Goal: Task Accomplishment & Management: Manage account settings

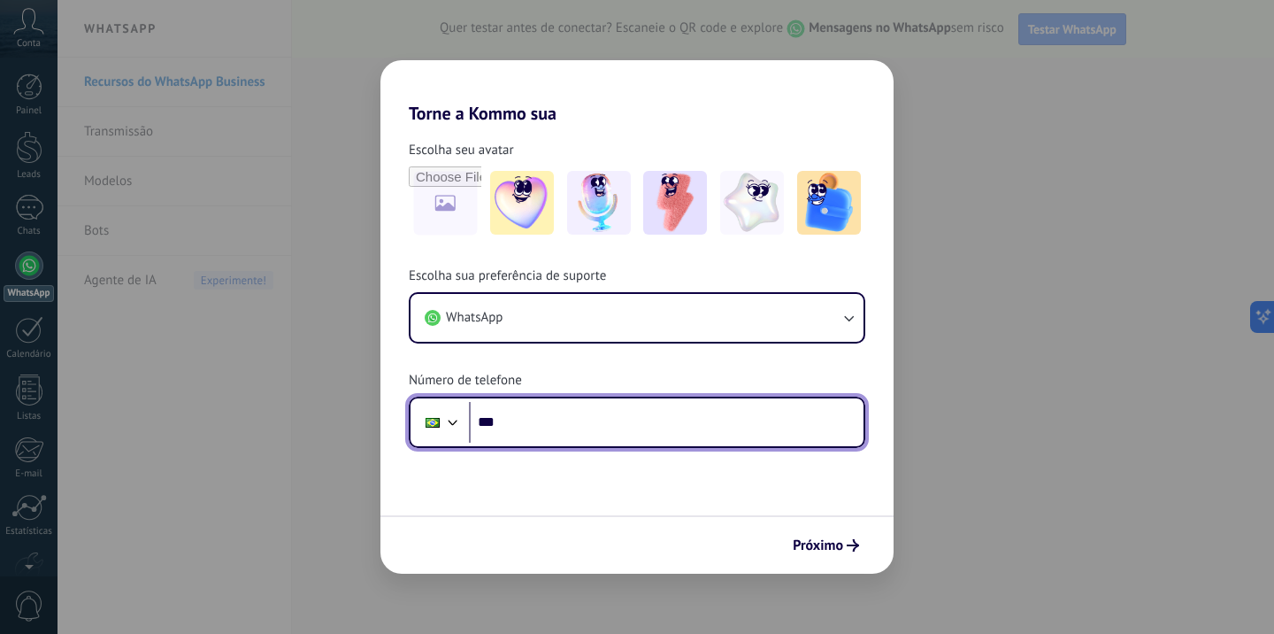
click at [599, 432] on input "***" at bounding box center [666, 422] width 395 height 41
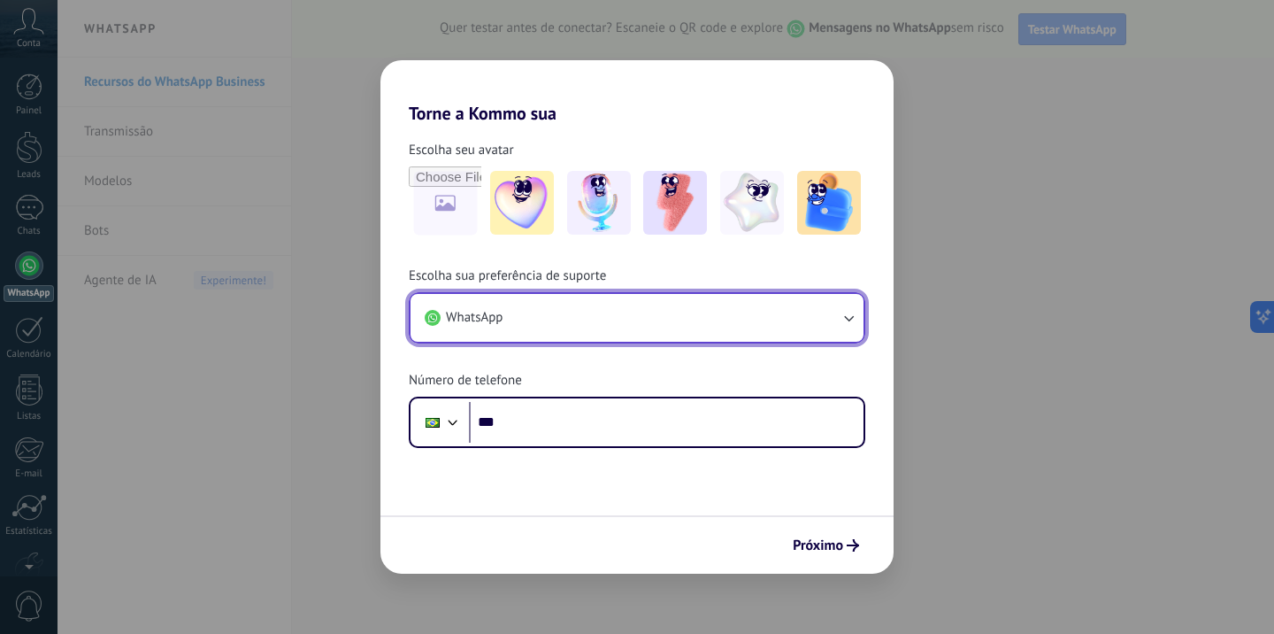
click at [572, 295] on button "WhatsApp" at bounding box center [637, 318] width 453 height 48
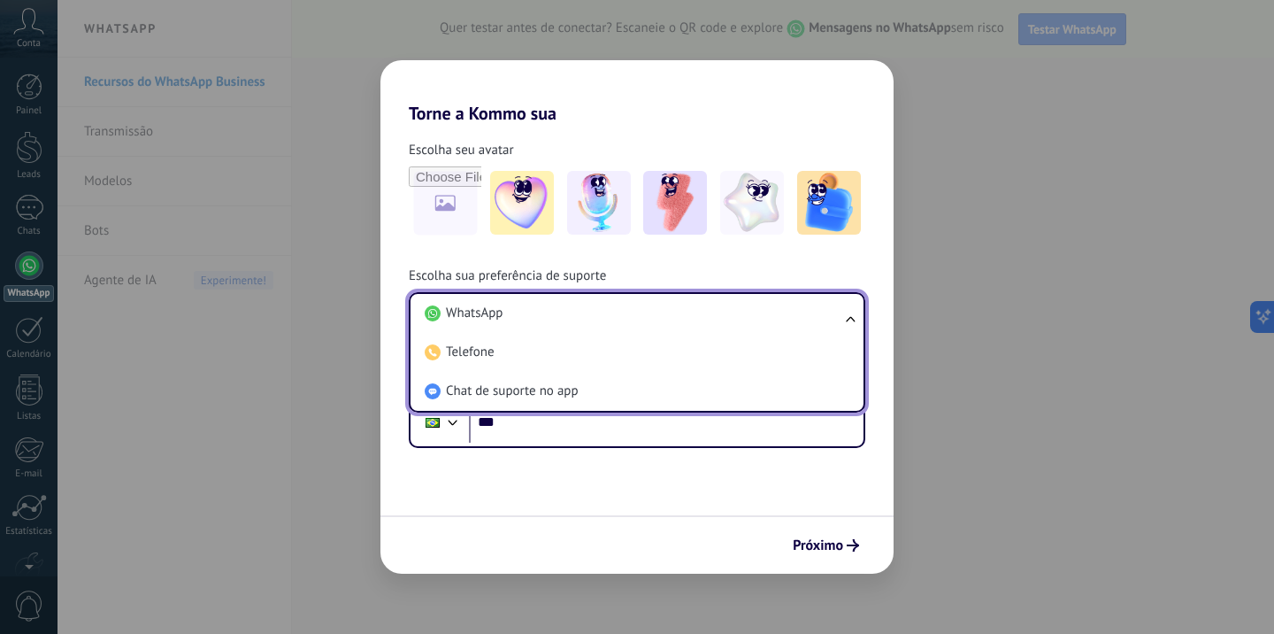
click at [574, 304] on li "WhatsApp" at bounding box center [634, 313] width 432 height 39
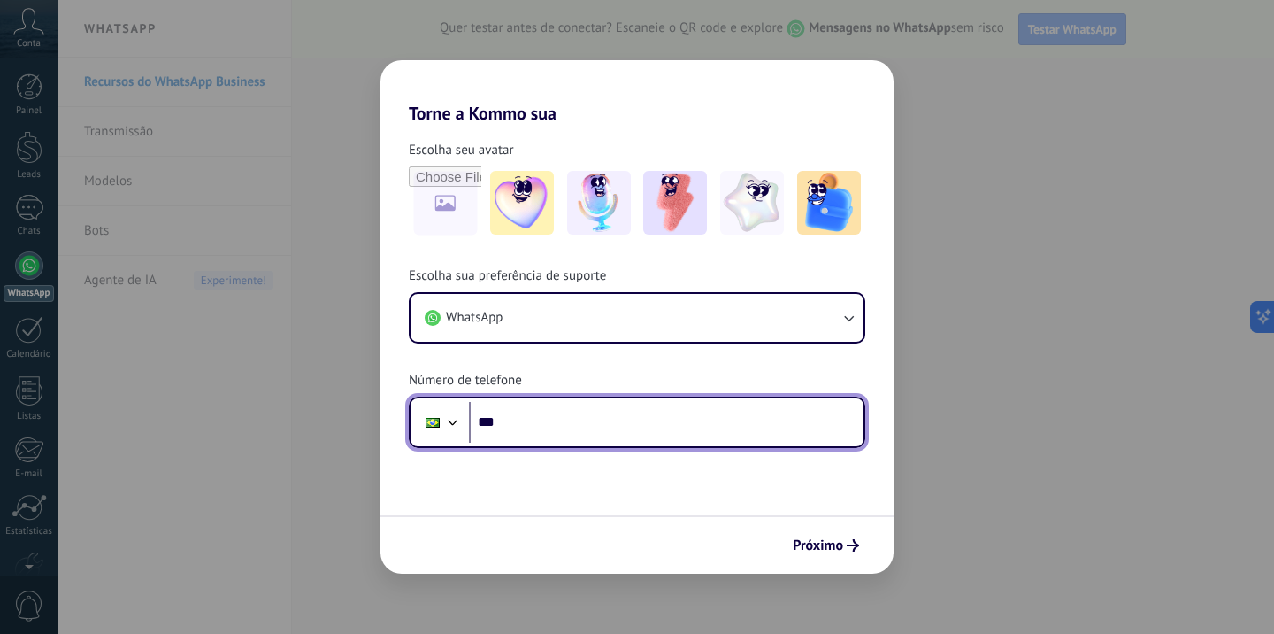
click at [608, 433] on input "***" at bounding box center [666, 422] width 395 height 41
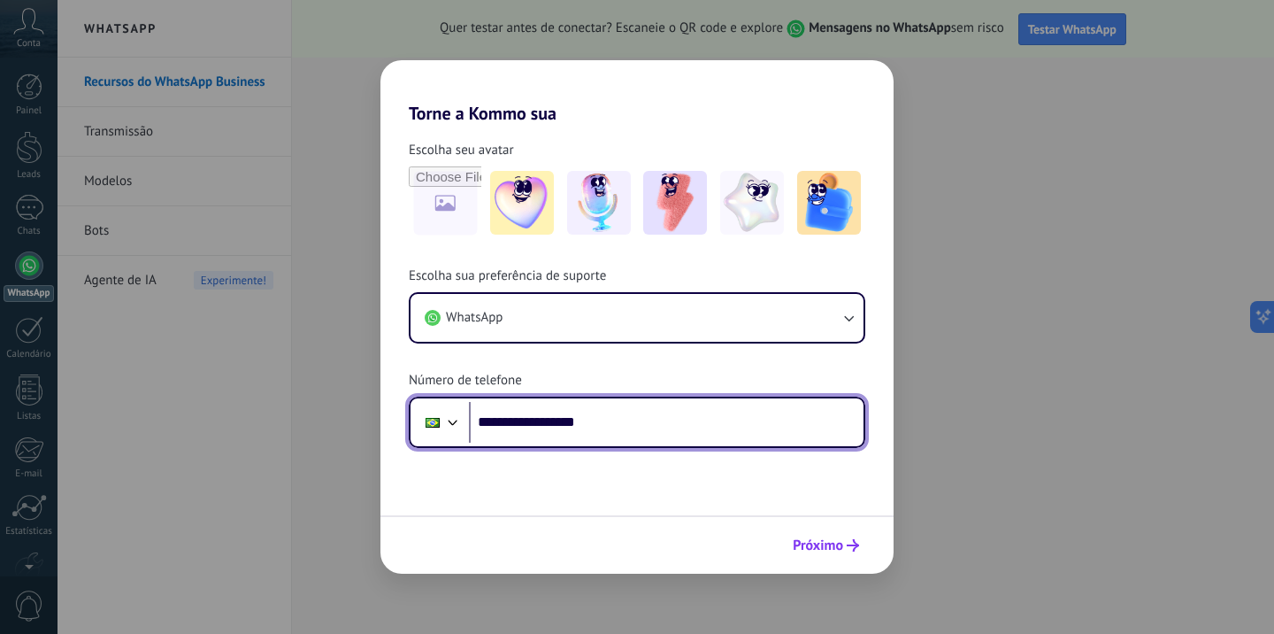
type input "**********"
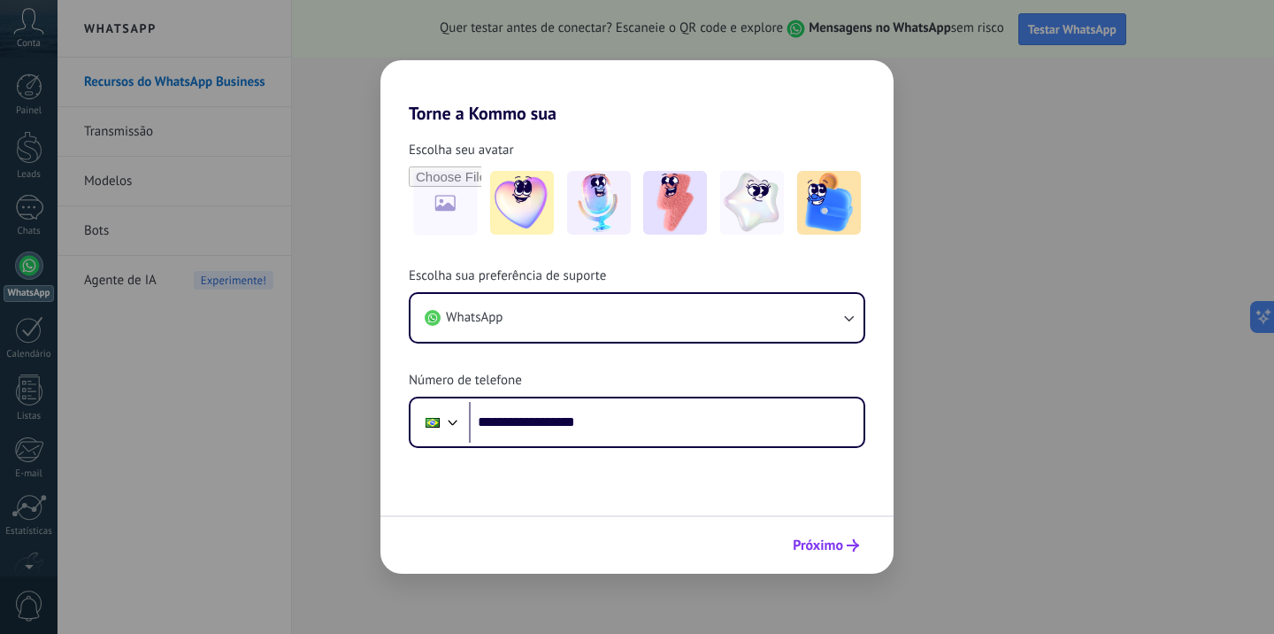
click at [861, 545] on button "Próximo" at bounding box center [826, 545] width 82 height 30
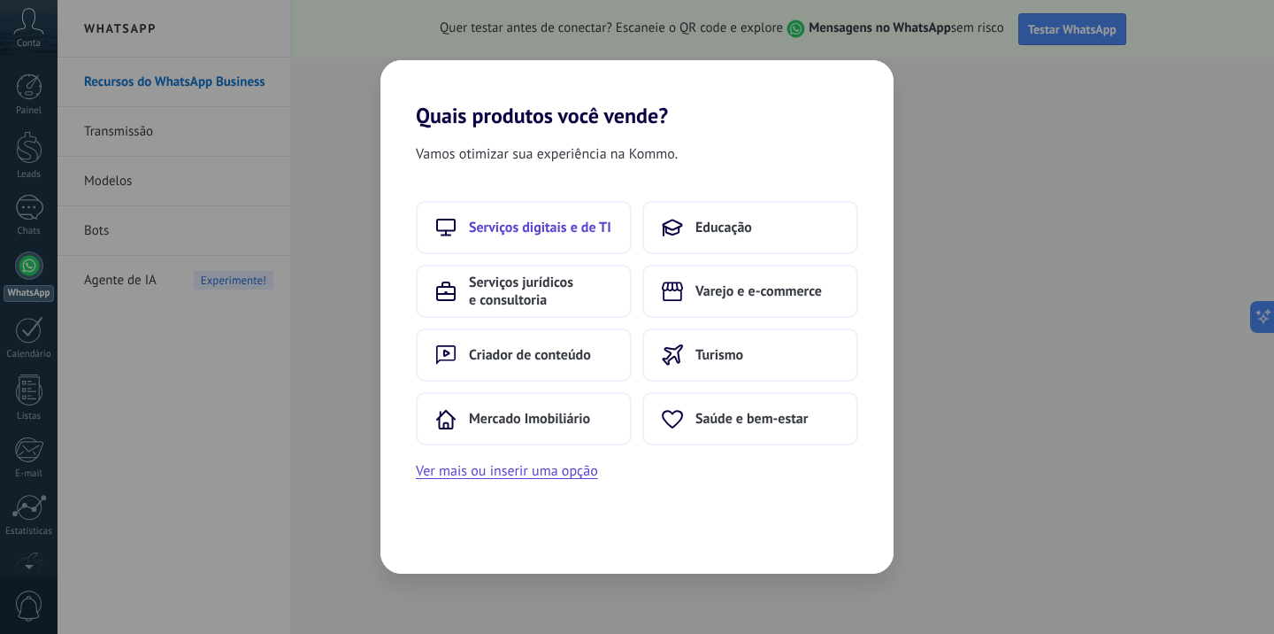
click at [560, 230] on span "Serviços digitais e de TI" at bounding box center [540, 228] width 142 height 18
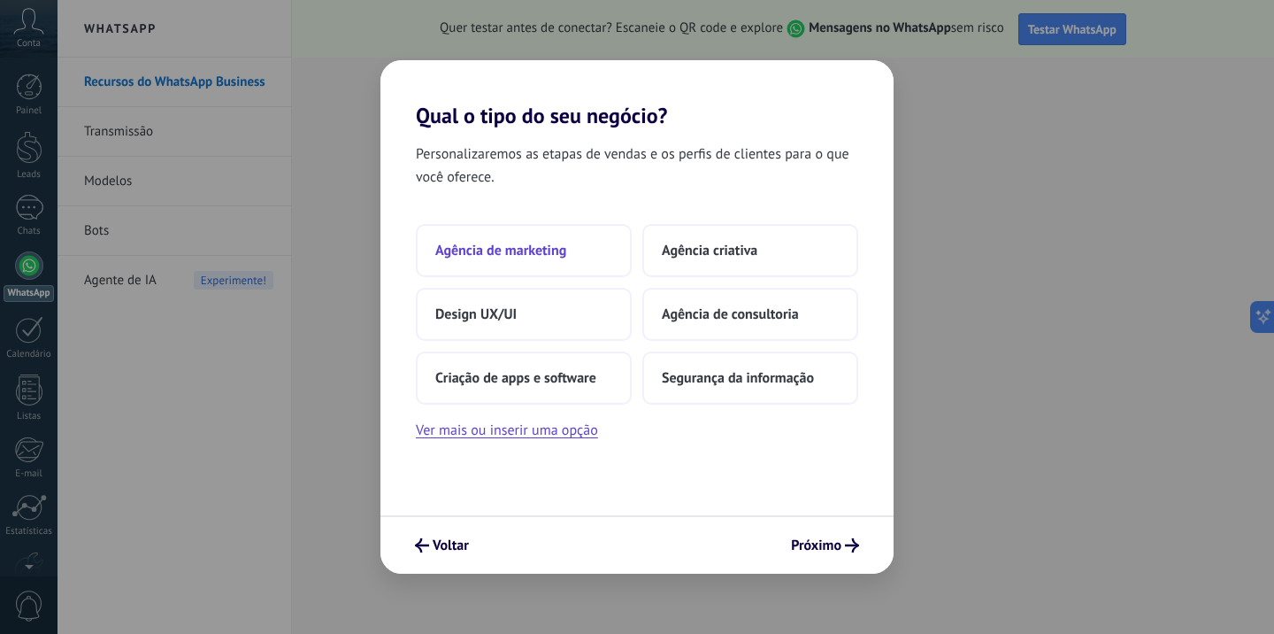
click at [530, 258] on span "Agência de marketing" at bounding box center [500, 251] width 131 height 18
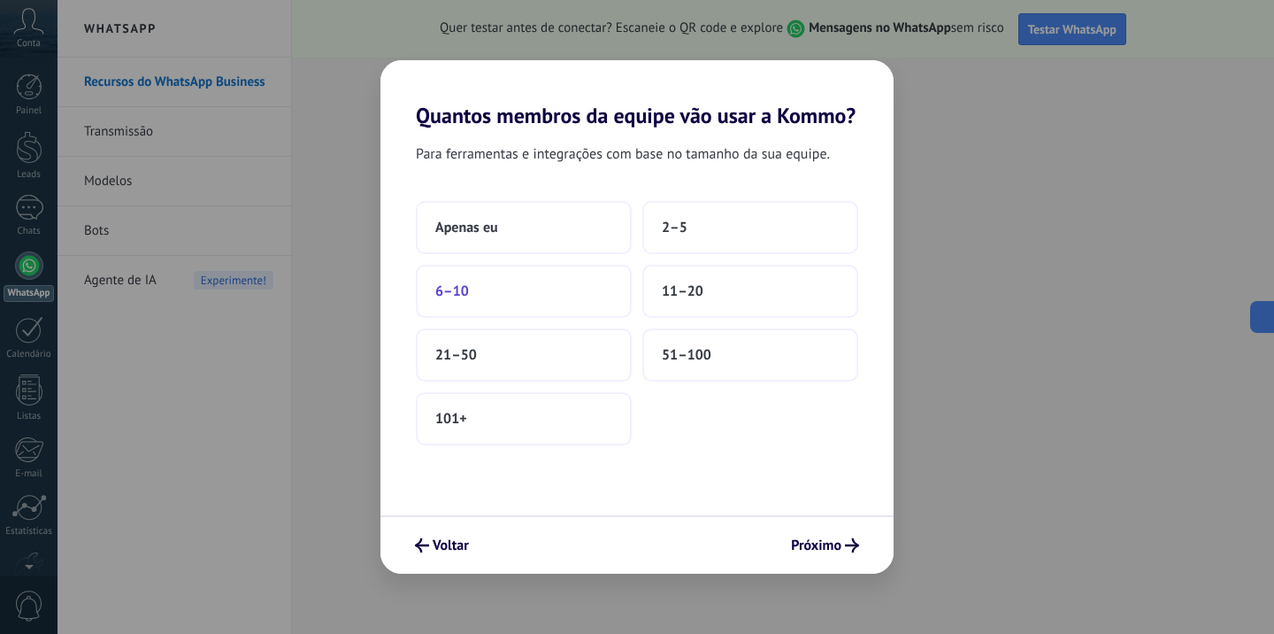
click at [509, 292] on button "6–10" at bounding box center [524, 291] width 216 height 53
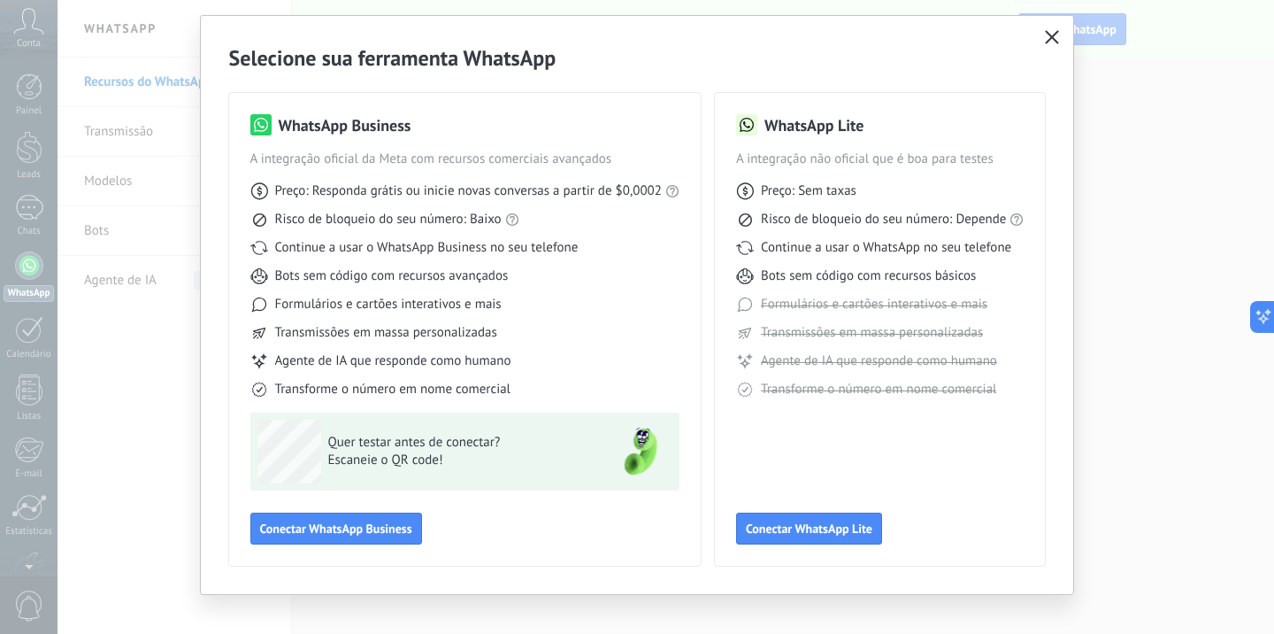
scroll to position [45, 0]
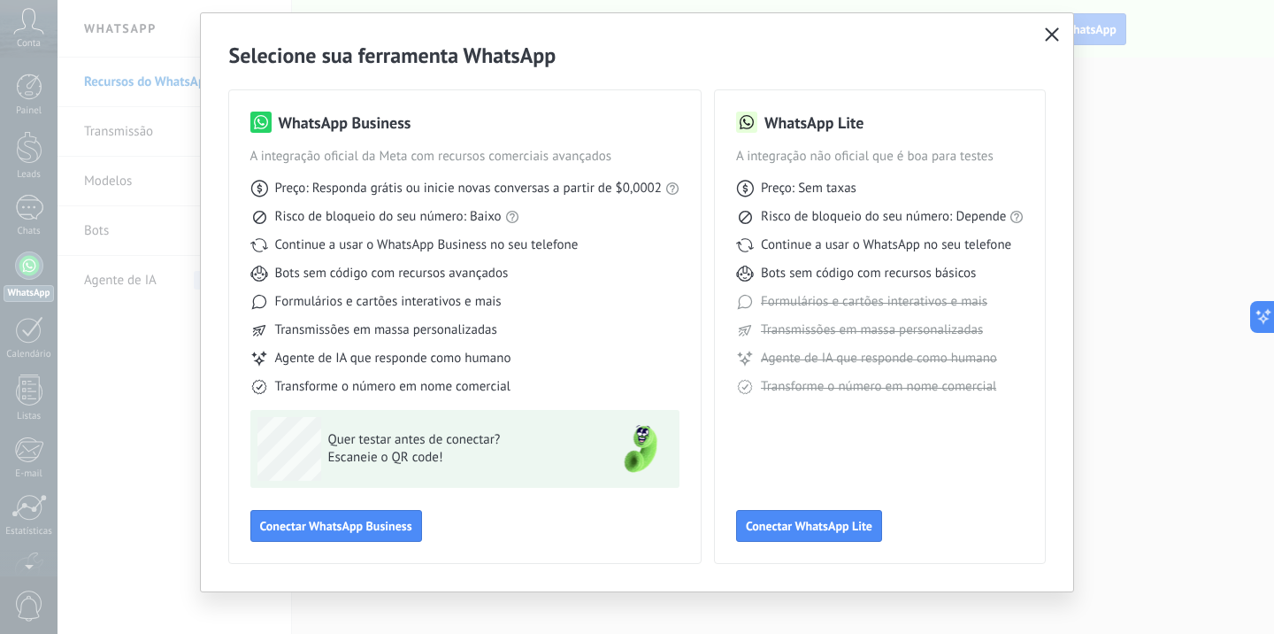
click at [1050, 34] on use "button" at bounding box center [1052, 33] width 13 height 13
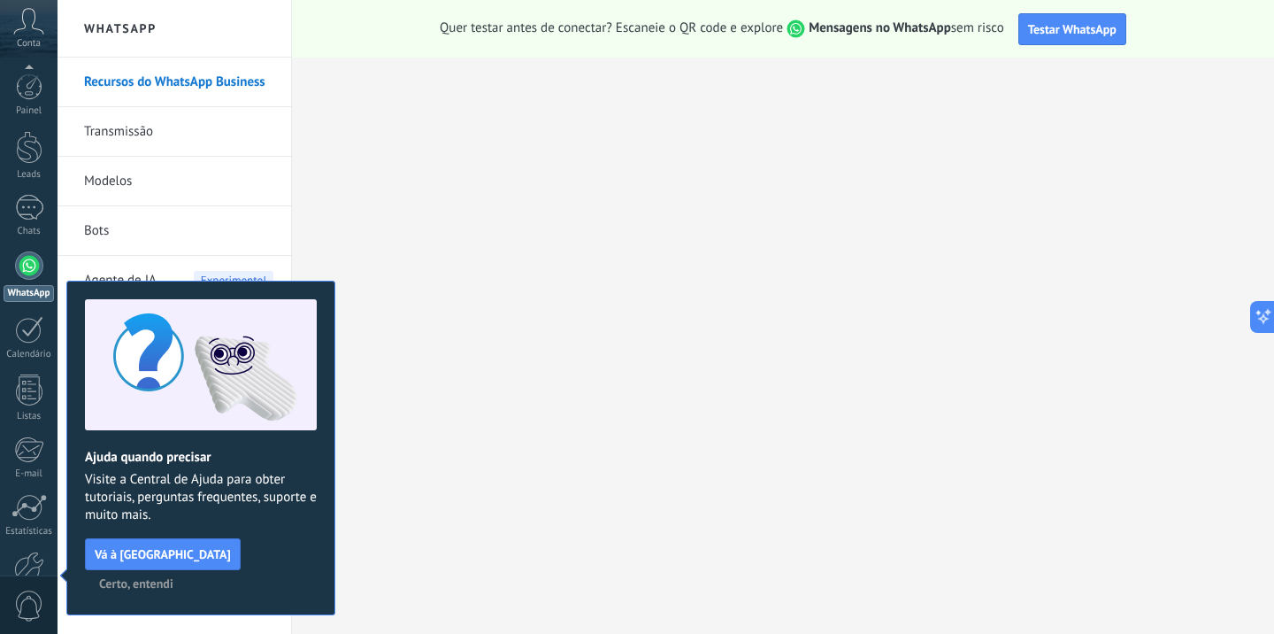
scroll to position [103, 0]
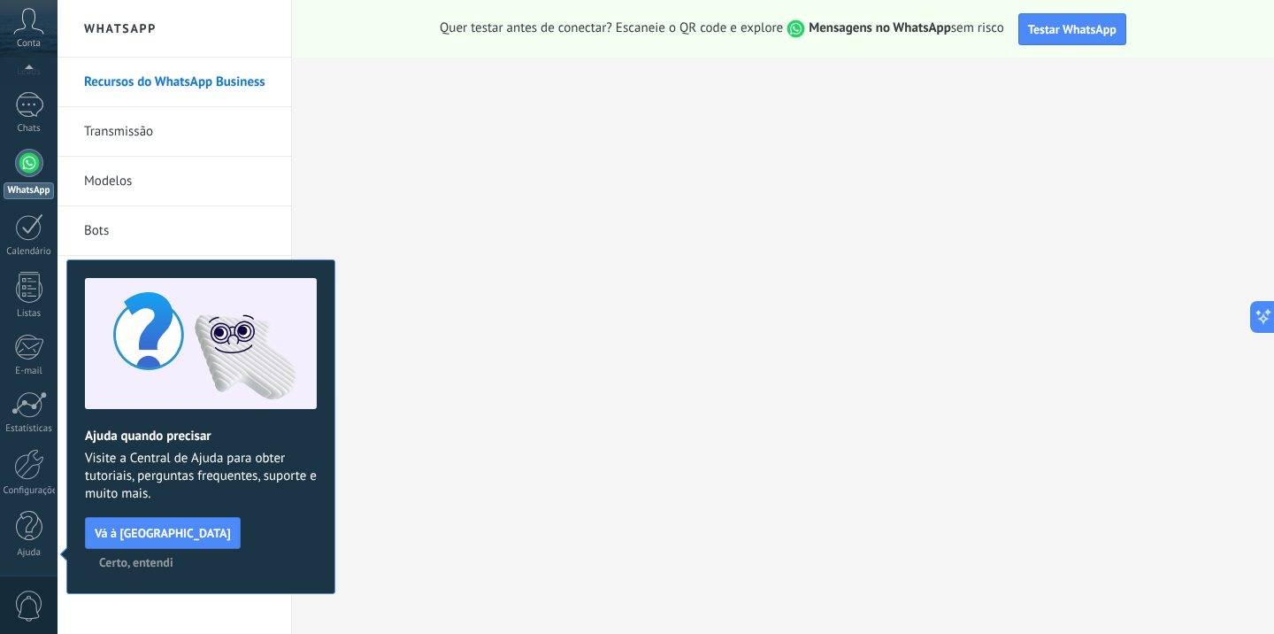
click at [173, 556] on span "Certo, entendi" at bounding box center [136, 562] width 74 height 12
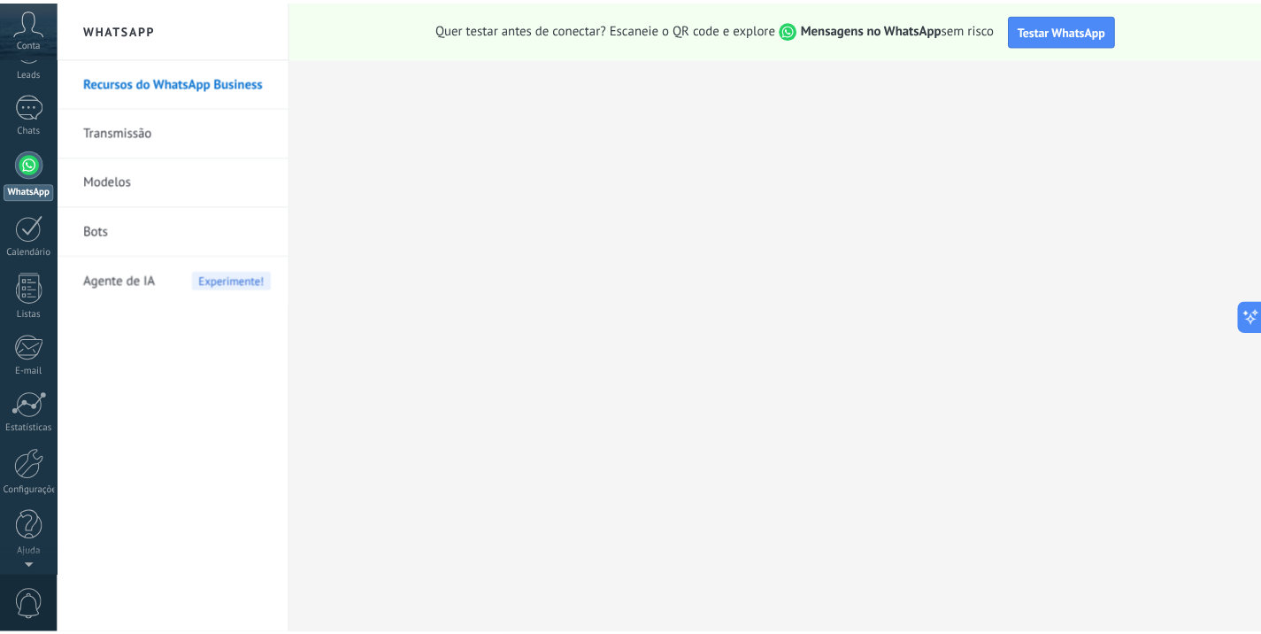
scroll to position [0, 0]
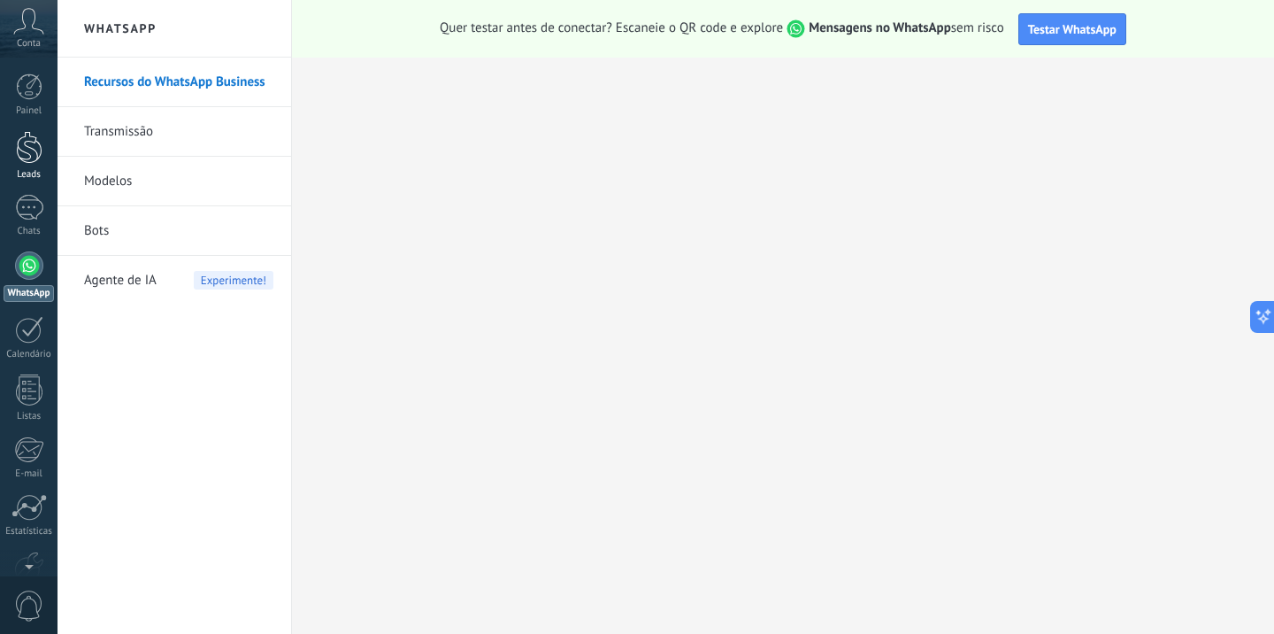
click at [30, 161] on div at bounding box center [29, 147] width 27 height 33
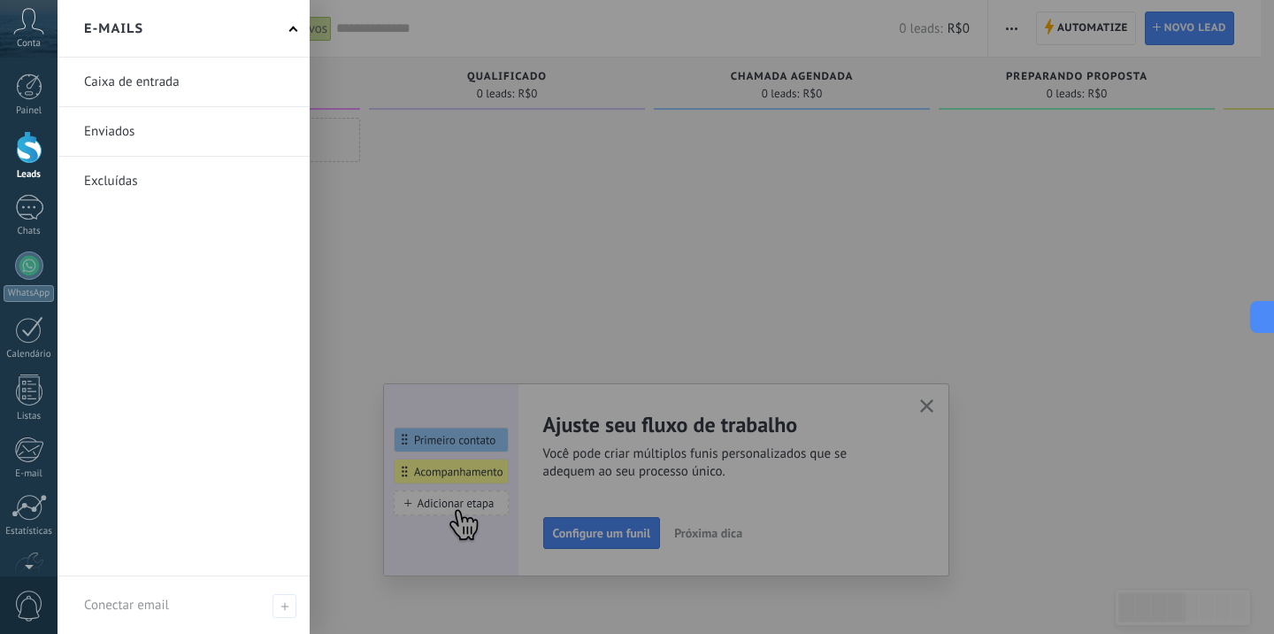
click at [810, 408] on div at bounding box center [695, 317] width 1274 height 634
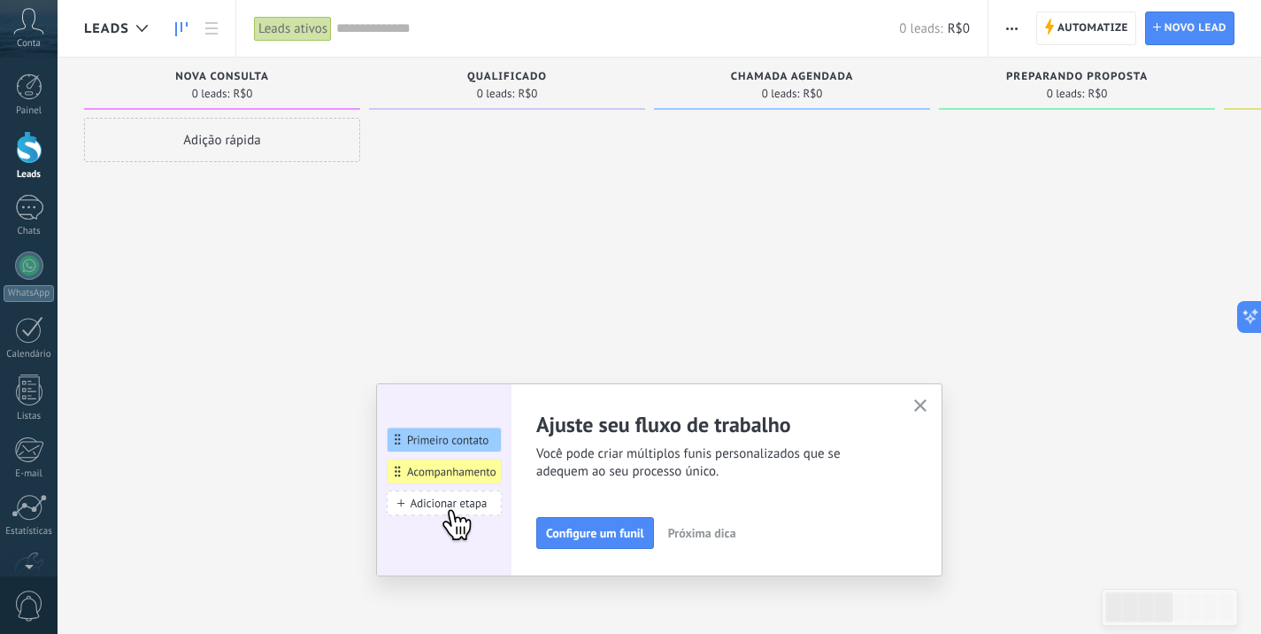
click at [917, 411] on button "button" at bounding box center [921, 407] width 22 height 24
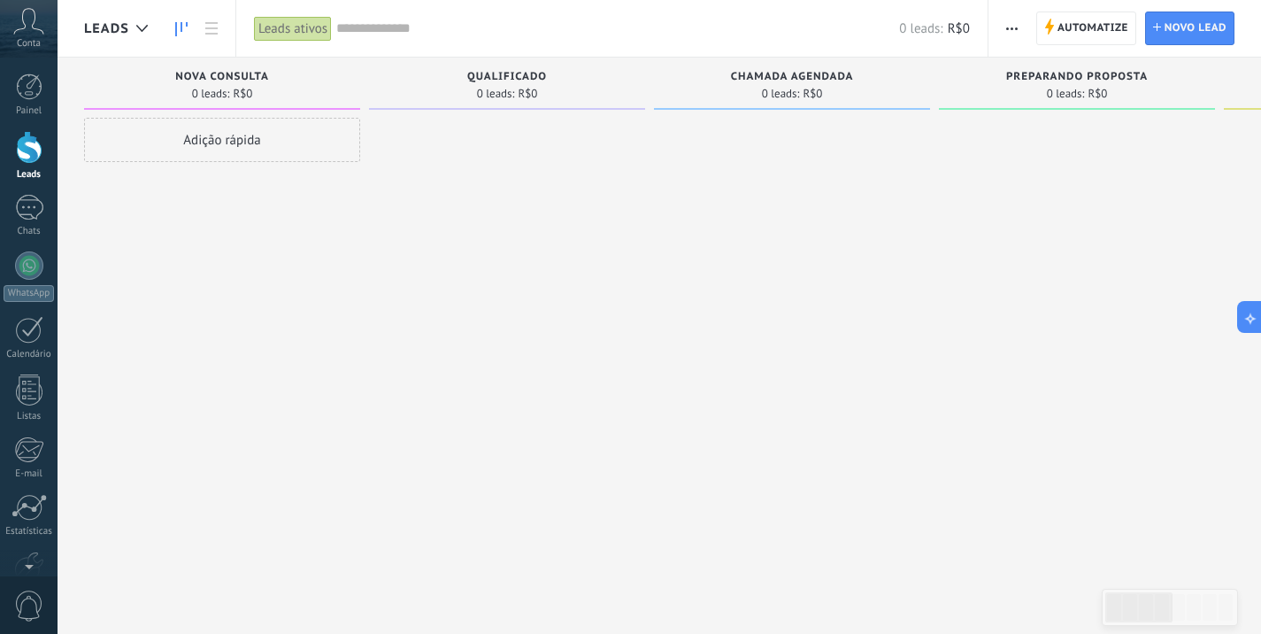
click at [42, 37] on div "Conta" at bounding box center [29, 29] width 58 height 58
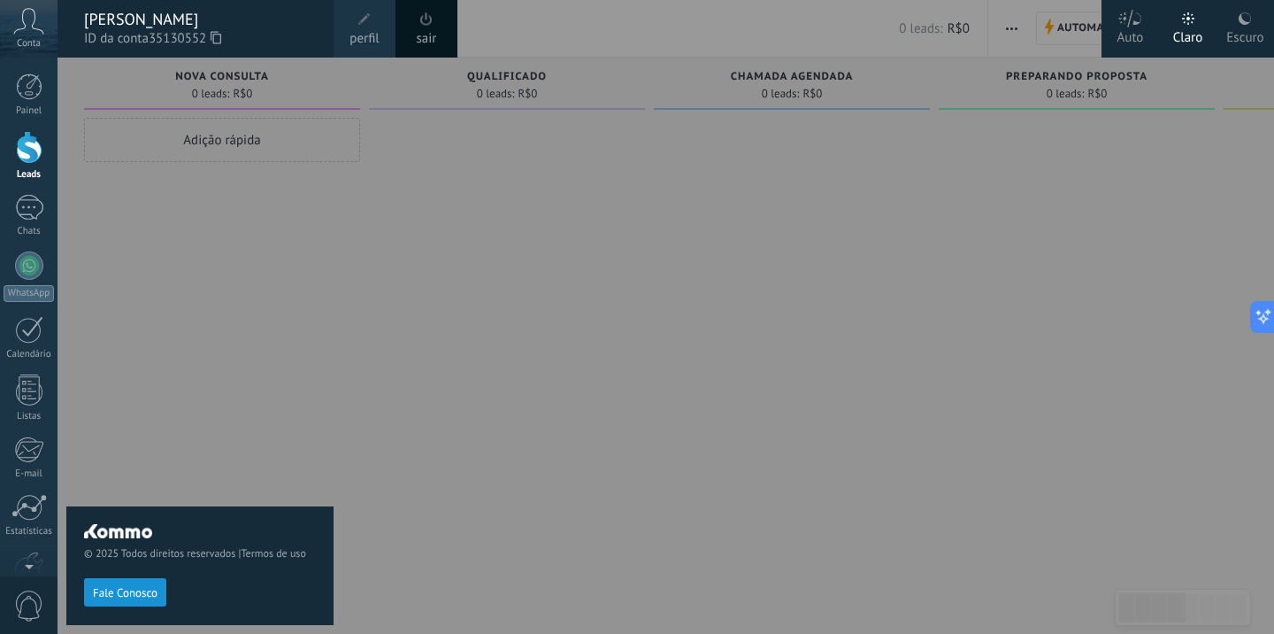
click at [35, 22] on icon at bounding box center [28, 21] width 31 height 27
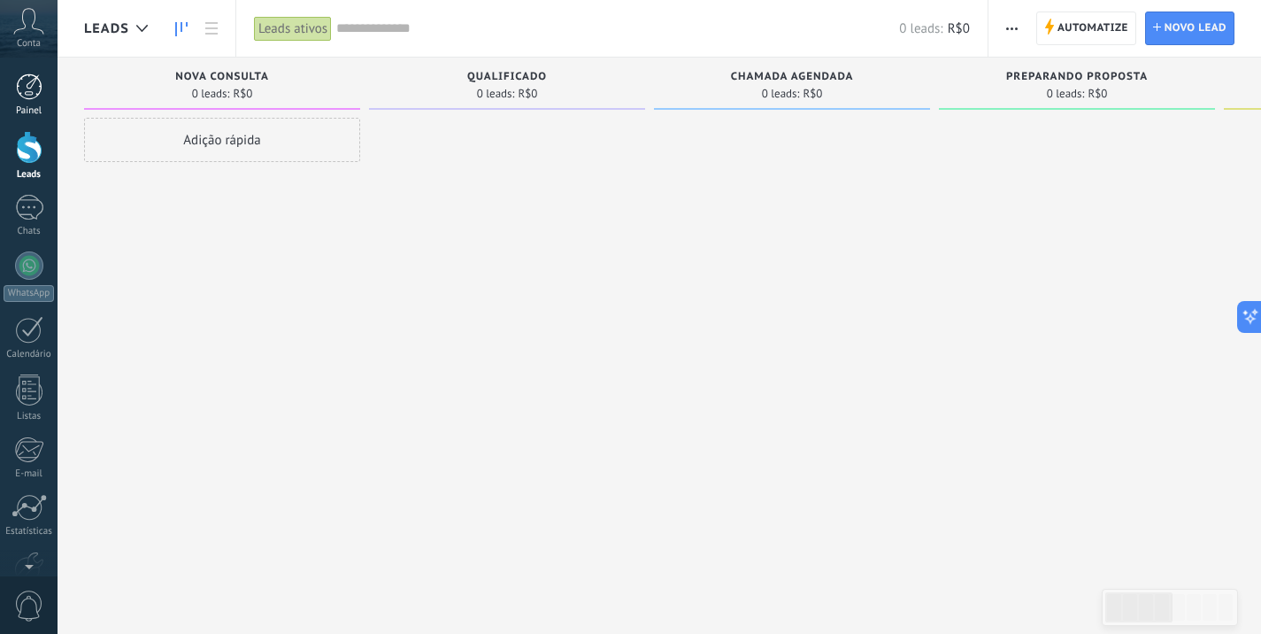
click at [37, 92] on div at bounding box center [29, 86] width 27 height 27
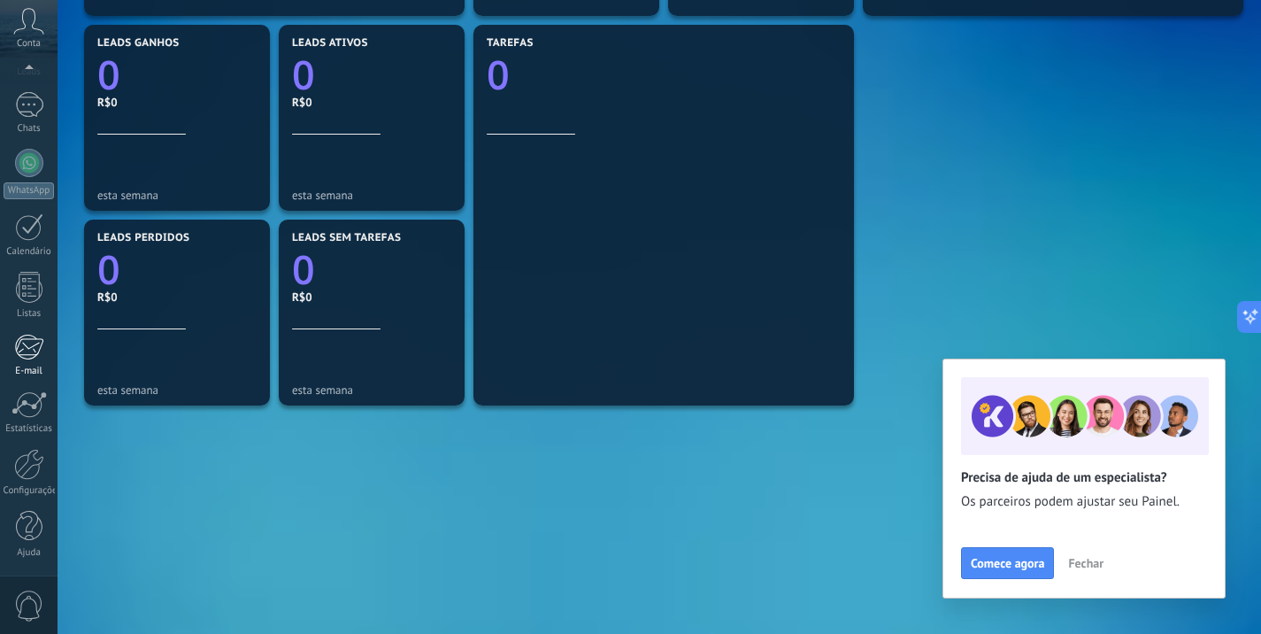
scroll to position [597, 0]
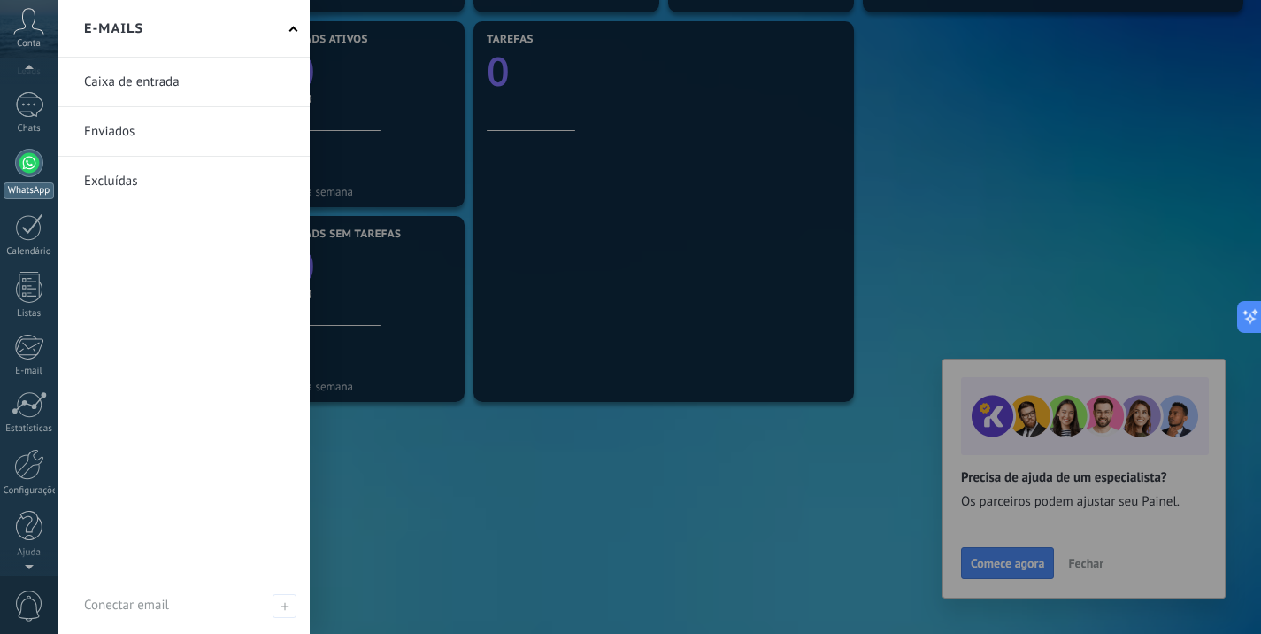
click at [17, 152] on link "WhatsApp" at bounding box center [29, 174] width 58 height 50
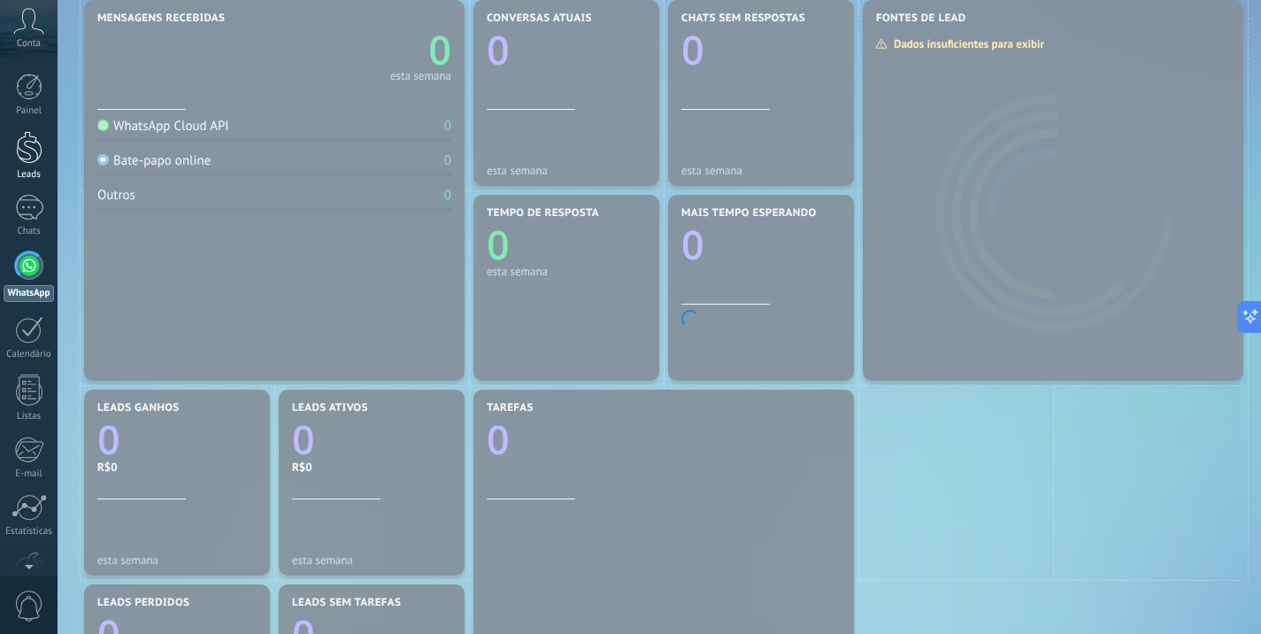
click at [17, 143] on div at bounding box center [29, 147] width 27 height 33
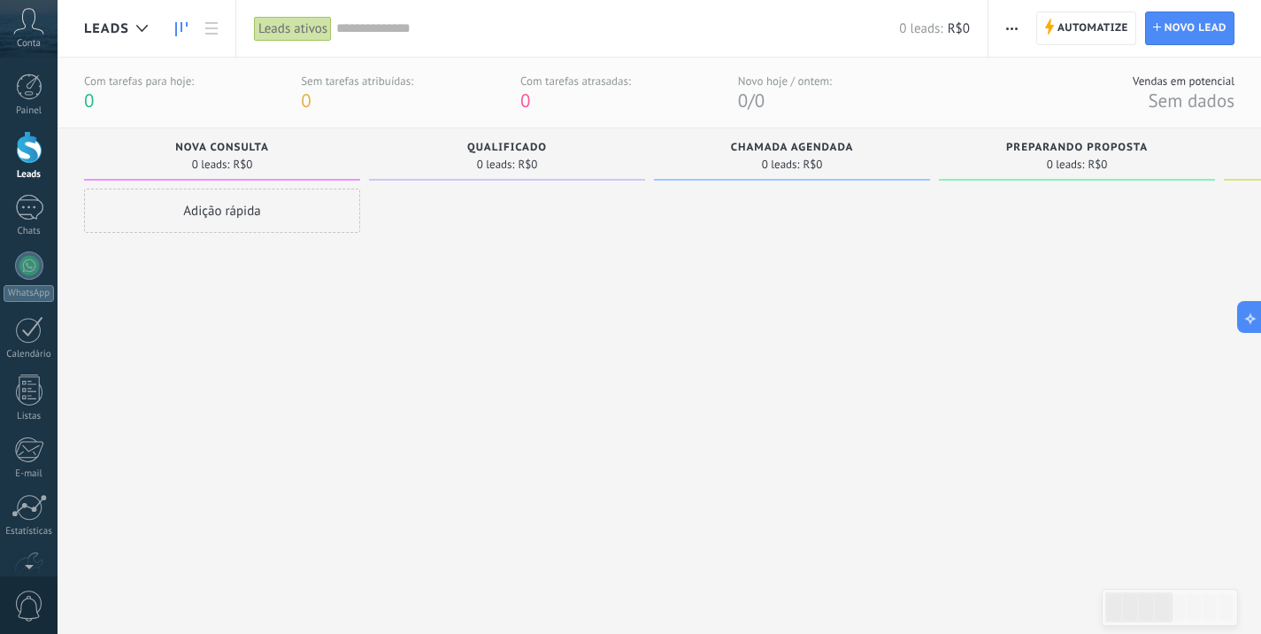
type input "*"
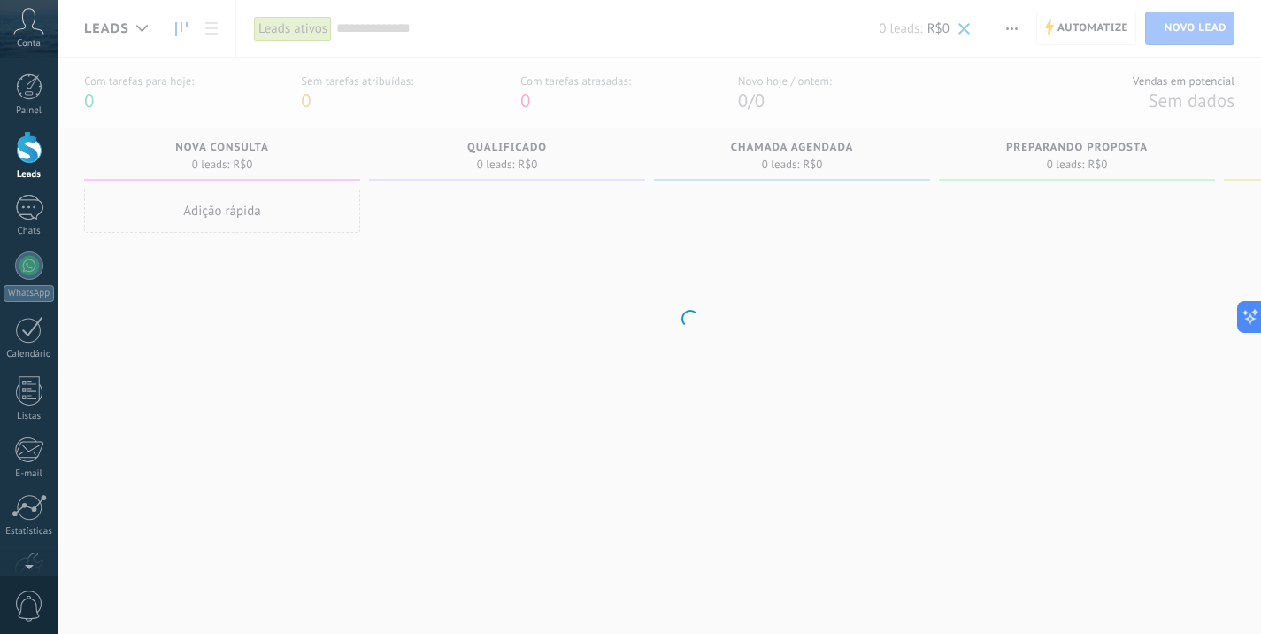
click at [560, 332] on body ".abccls-1,.abccls-2{fill-rule:evenodd}.abccls-2{fill:#fff} .abfcls-1{fill:none}…" at bounding box center [630, 317] width 1261 height 634
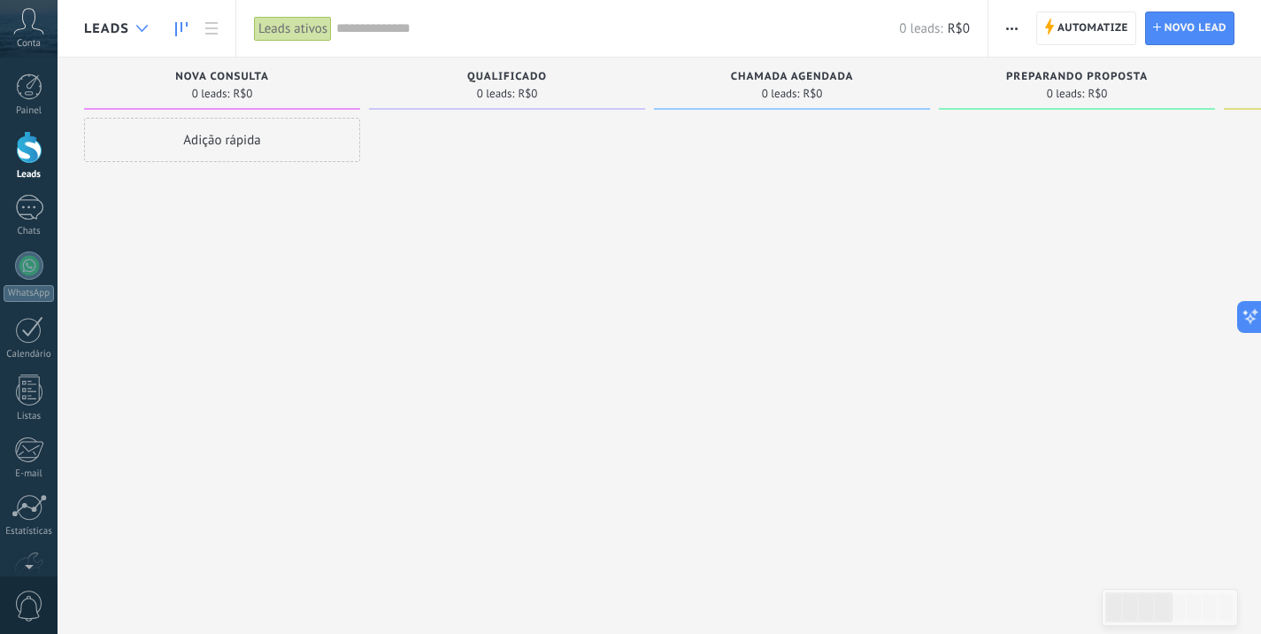
click at [137, 12] on div at bounding box center [141, 29] width 29 height 35
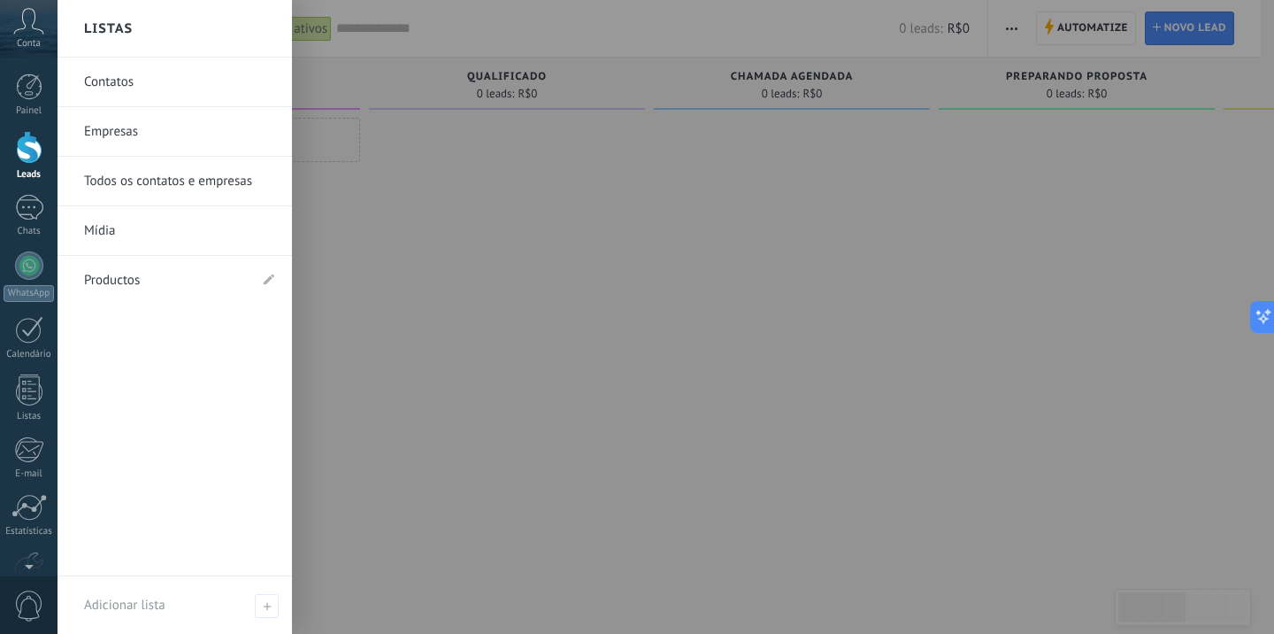
click at [416, 232] on div at bounding box center [695, 317] width 1274 height 634
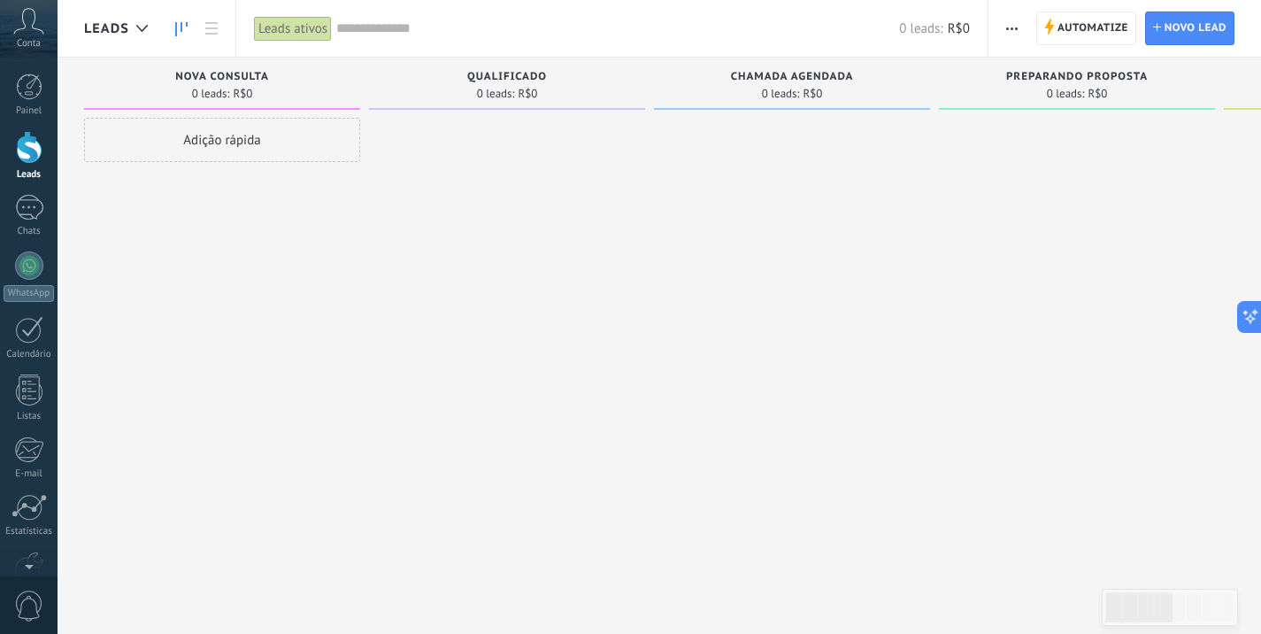
click at [1010, 28] on icon "button" at bounding box center [1012, 28] width 12 height 3
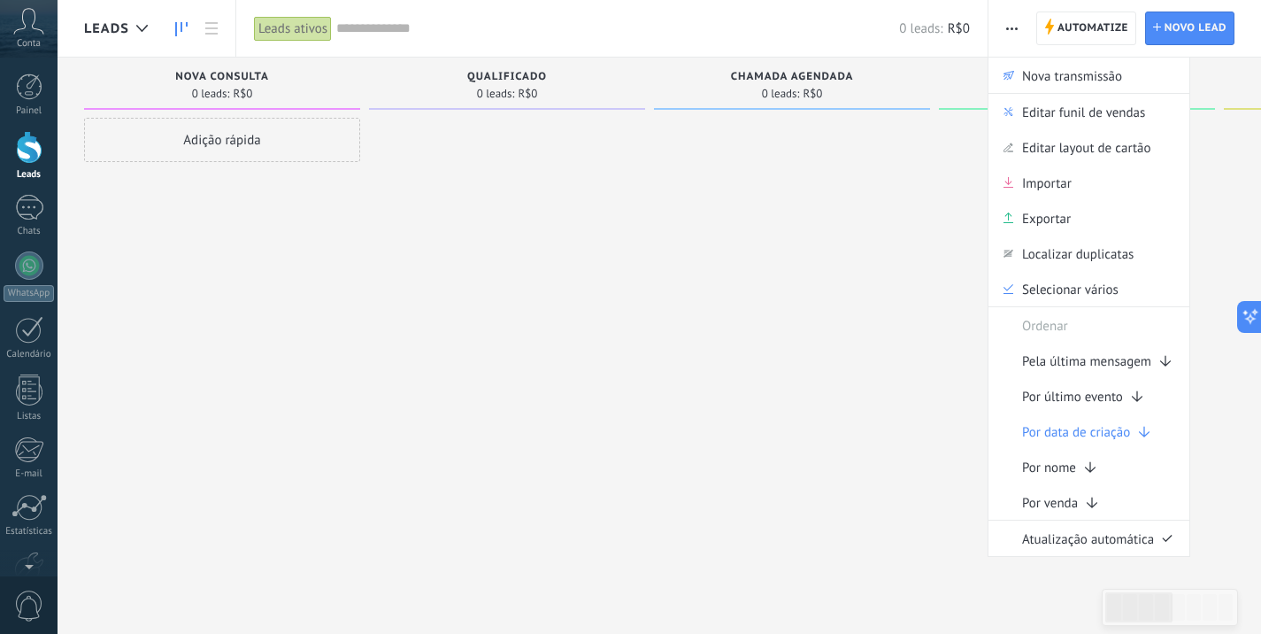
click at [1010, 28] on icon "button" at bounding box center [1012, 28] width 12 height 3
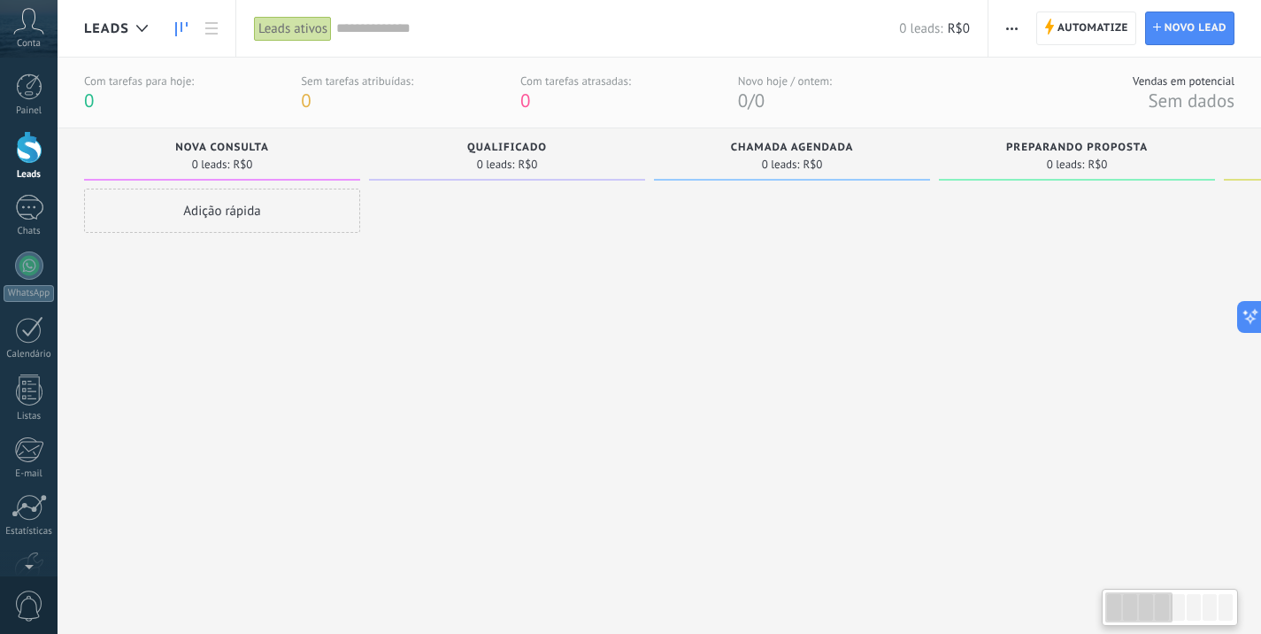
click at [108, 25] on span "Leads" at bounding box center [106, 28] width 45 height 17
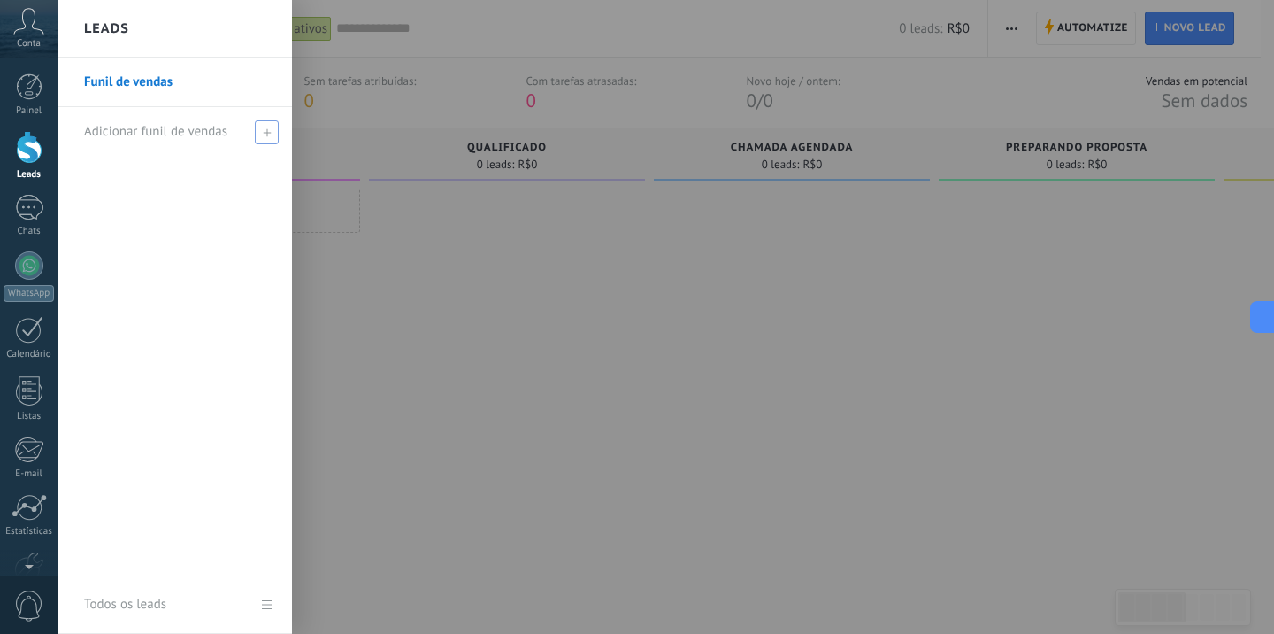
click at [234, 130] on div "Adicionar funil de vendas" at bounding box center [179, 131] width 190 height 49
click at [267, 139] on span at bounding box center [267, 132] width 24 height 24
click at [264, 140] on span at bounding box center [267, 132] width 24 height 24
click at [264, 137] on span at bounding box center [267, 132] width 24 height 24
click at [168, 136] on span "Adicionar funil de vendas" at bounding box center [155, 131] width 143 height 17
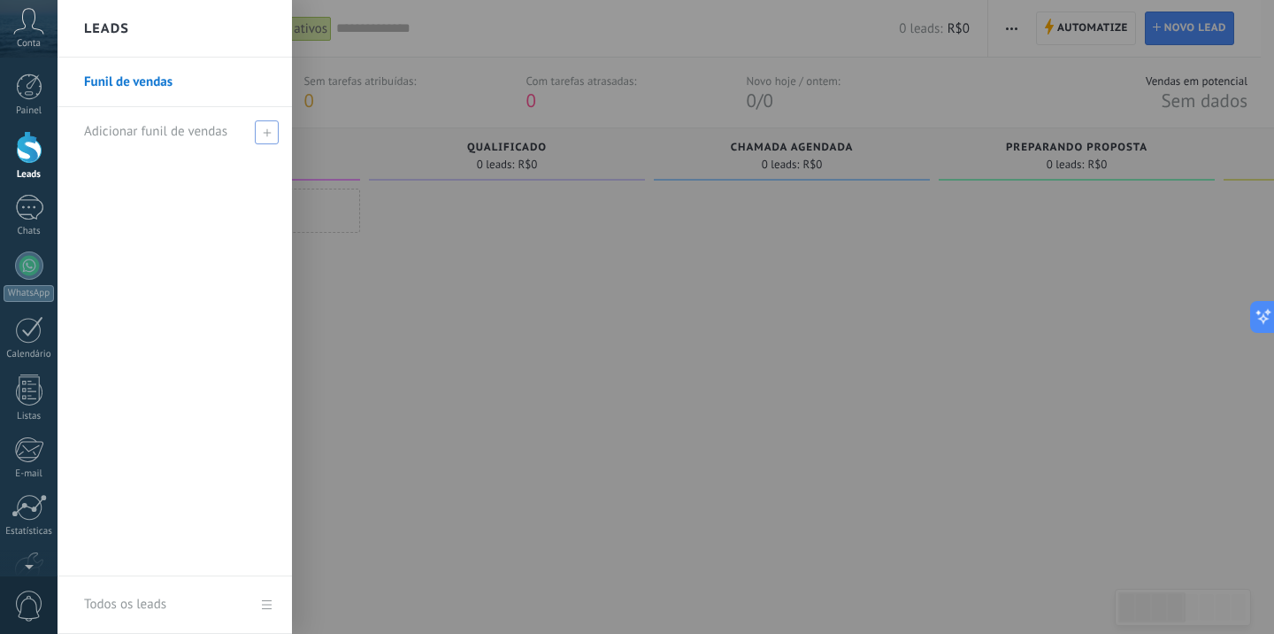
click at [168, 136] on span "Adicionar funil de vendas" at bounding box center [155, 131] width 143 height 17
click at [271, 130] on span at bounding box center [267, 132] width 24 height 24
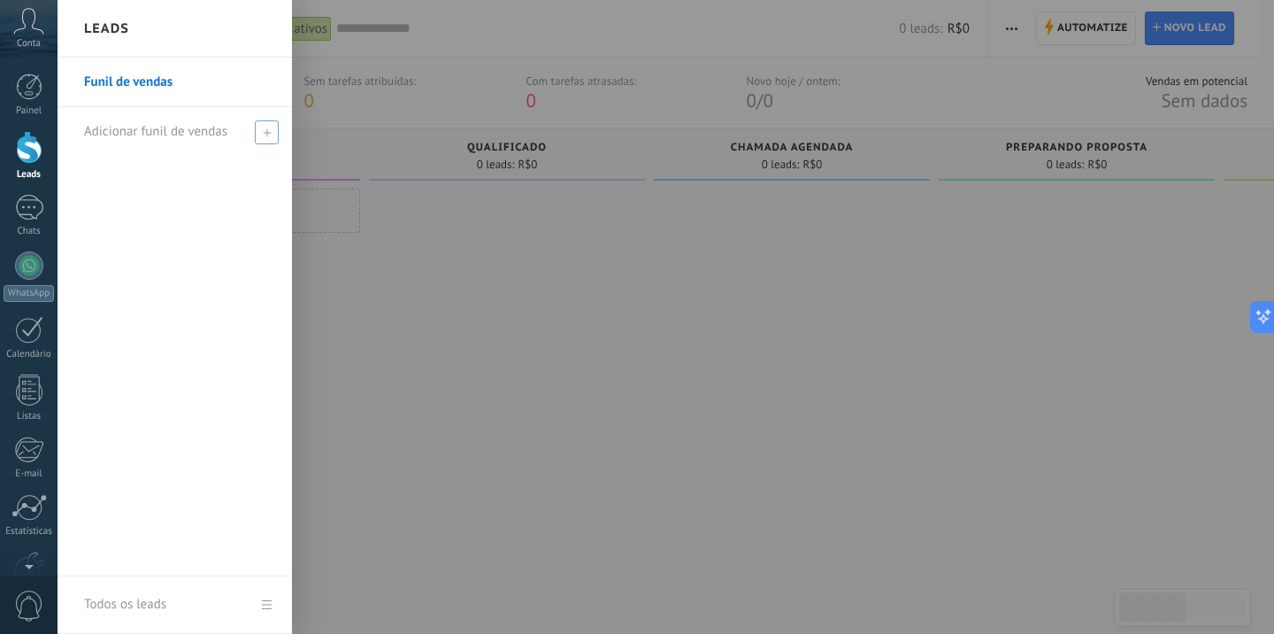
click at [271, 130] on span at bounding box center [267, 132] width 24 height 24
click at [191, 135] on span "Adicionar funil de vendas" at bounding box center [155, 131] width 143 height 17
click at [250, 135] on div "Adicionar funil de vendas" at bounding box center [179, 131] width 190 height 49
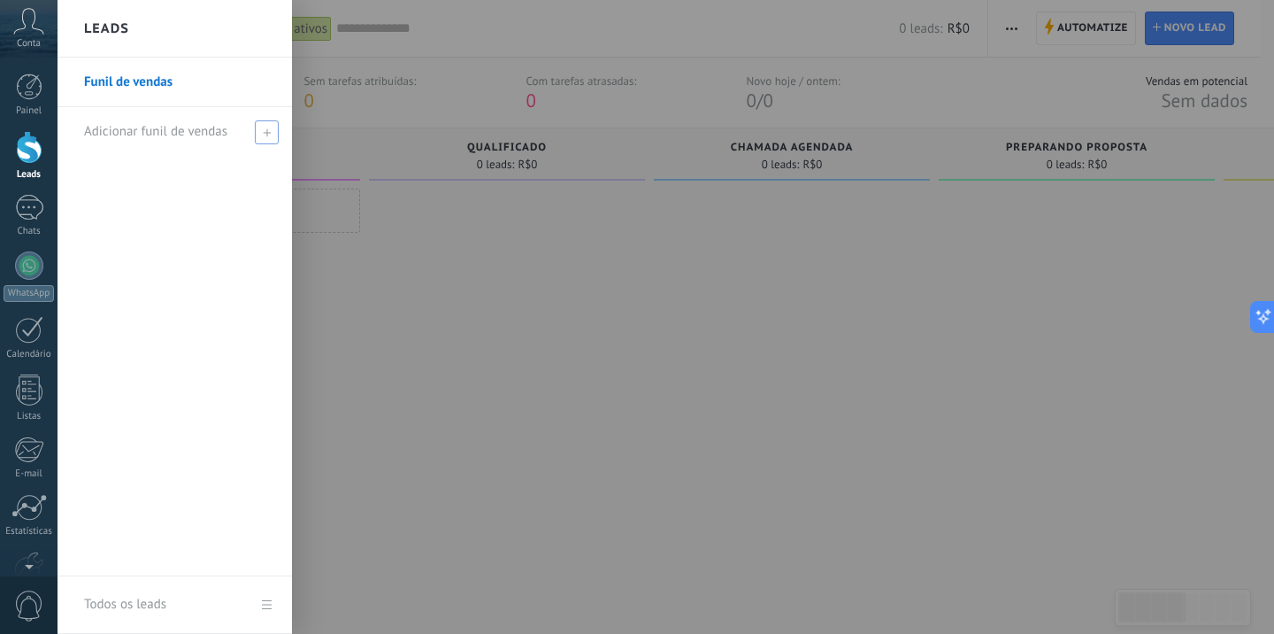
click at [276, 135] on span at bounding box center [267, 132] width 24 height 24
click at [176, 618] on link "Todos os leads" at bounding box center [175, 605] width 234 height 58
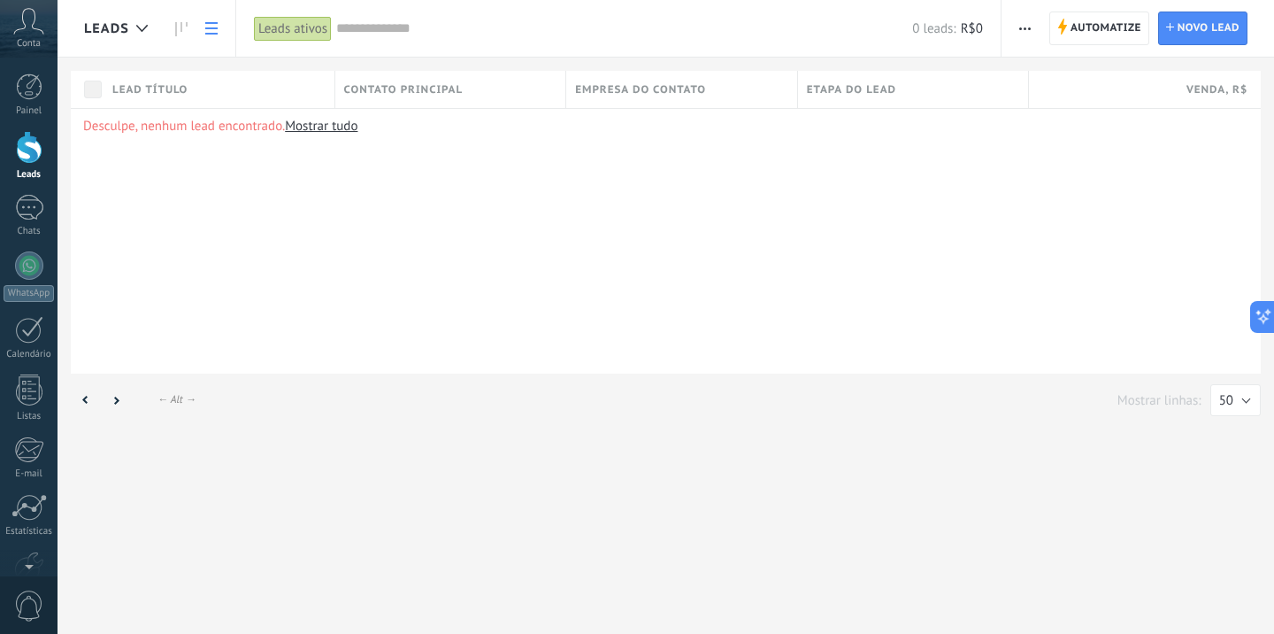
click at [152, 46] on div "Leads" at bounding box center [120, 28] width 73 height 57
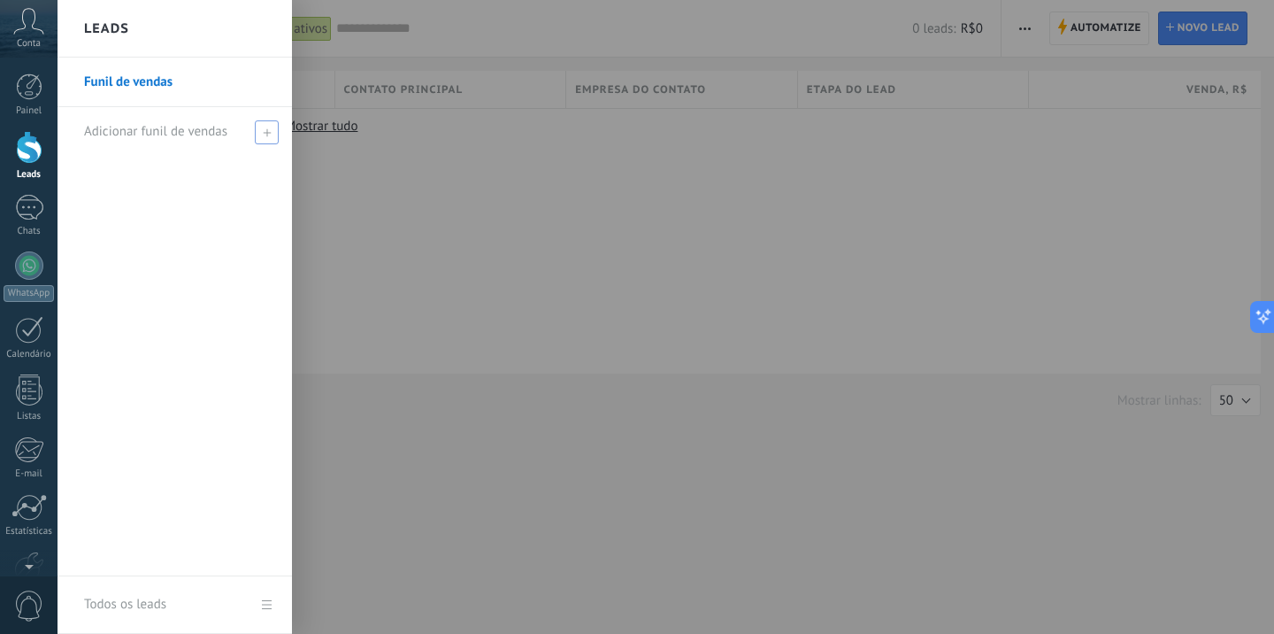
click at [265, 132] on use at bounding box center [267, 132] width 8 height 8
click at [493, 191] on div at bounding box center [695, 317] width 1274 height 634
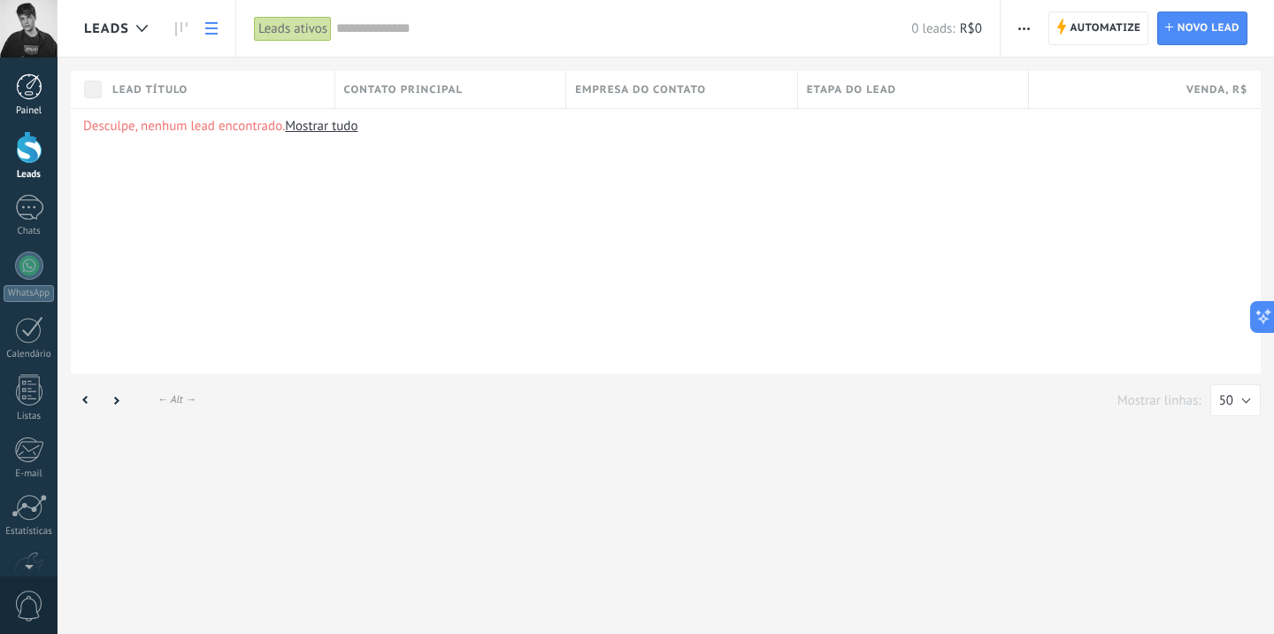
click at [33, 81] on div at bounding box center [29, 86] width 27 height 27
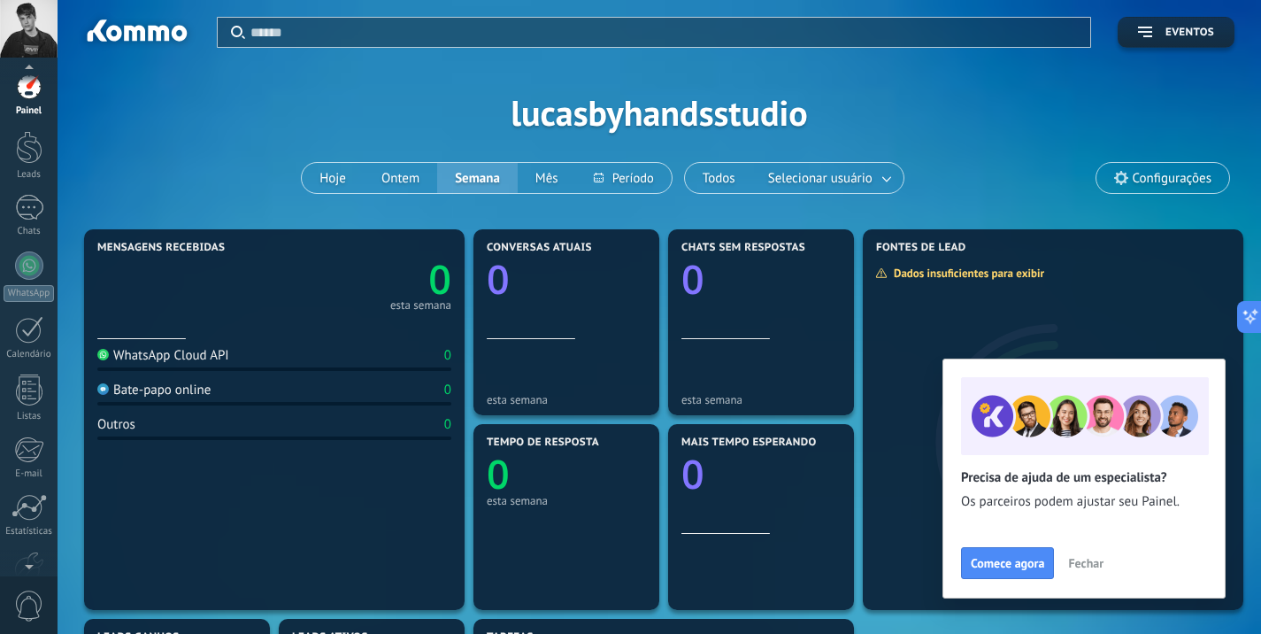
click at [19, 81] on div "© 2025 Todos direitos reservados | Termos de uso Fale Conosco [PERSON_NAME] ID …" at bounding box center [29, 317] width 58 height 634
click at [19, 81] on div at bounding box center [29, 86] width 27 height 27
click at [27, 148] on div at bounding box center [29, 147] width 27 height 33
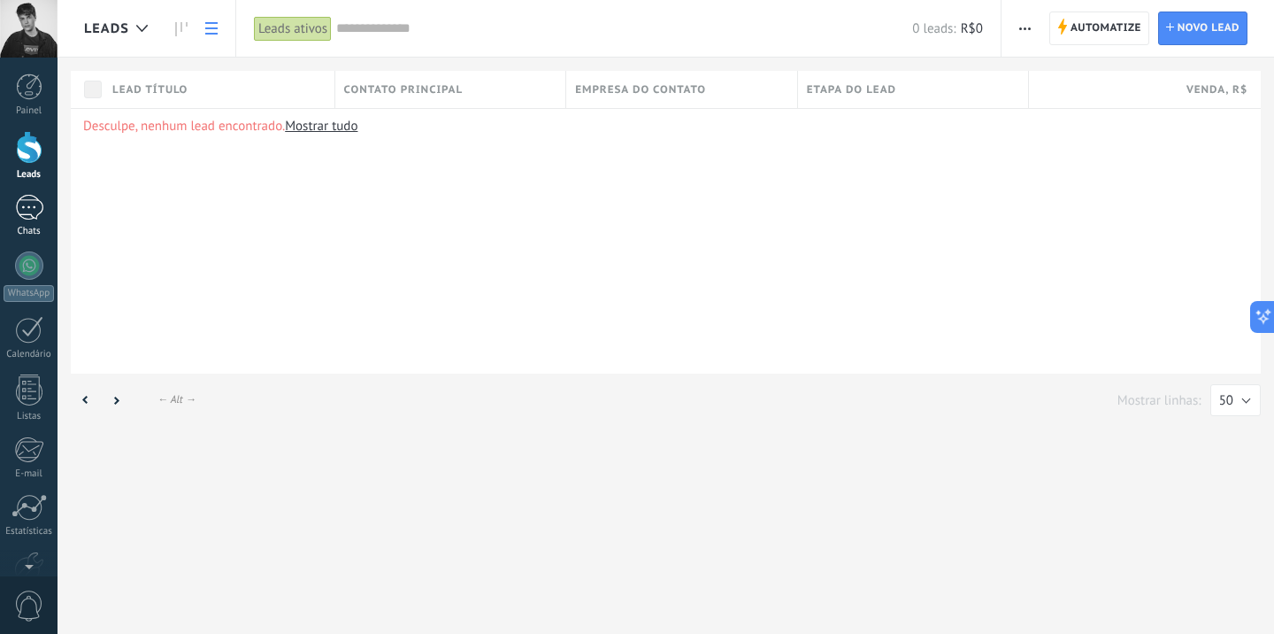
click at [19, 215] on div at bounding box center [29, 208] width 28 height 26
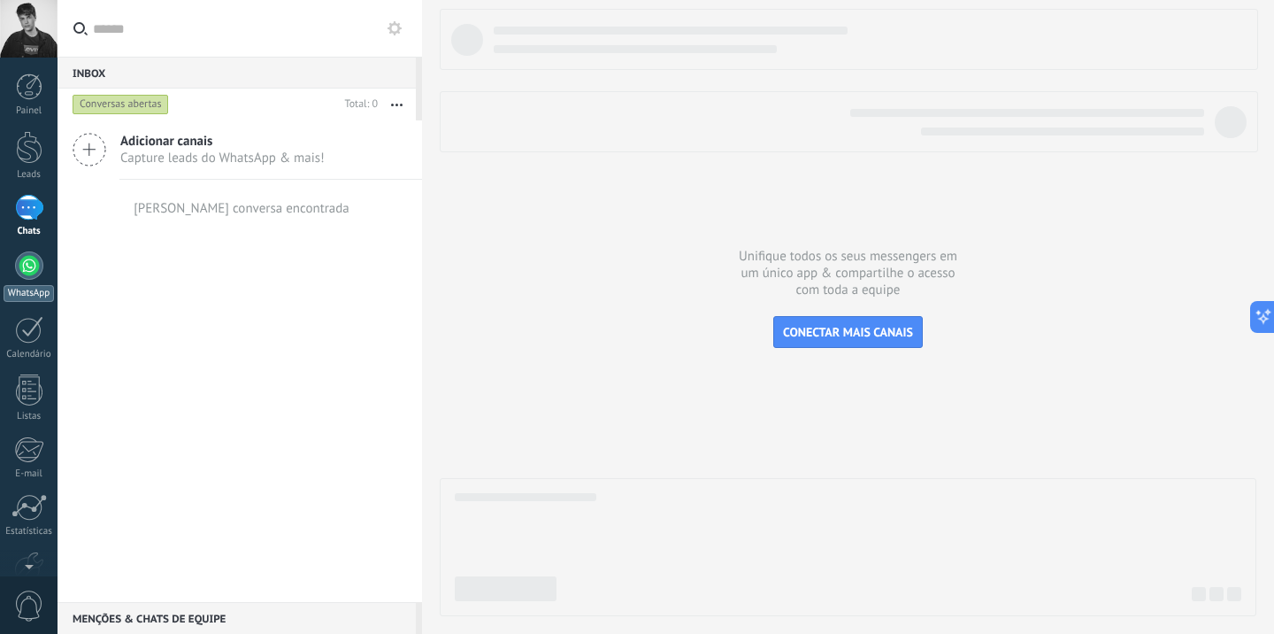
click at [23, 262] on div at bounding box center [29, 265] width 28 height 28
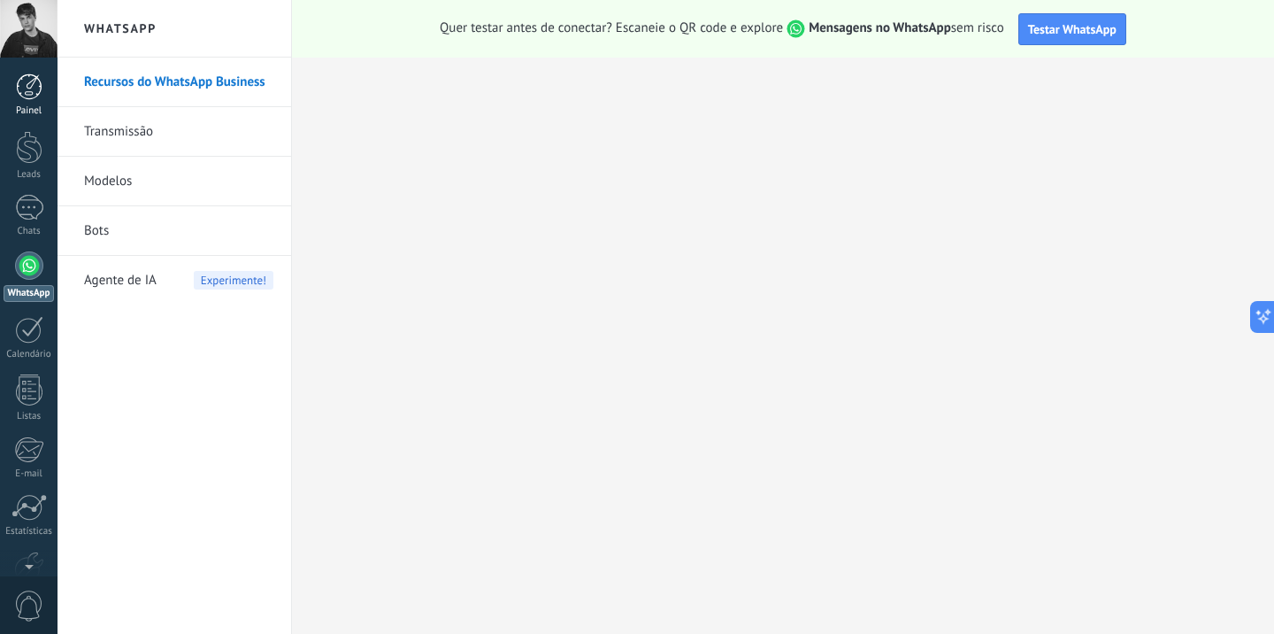
click at [18, 100] on link "Painel" at bounding box center [29, 94] width 58 height 43
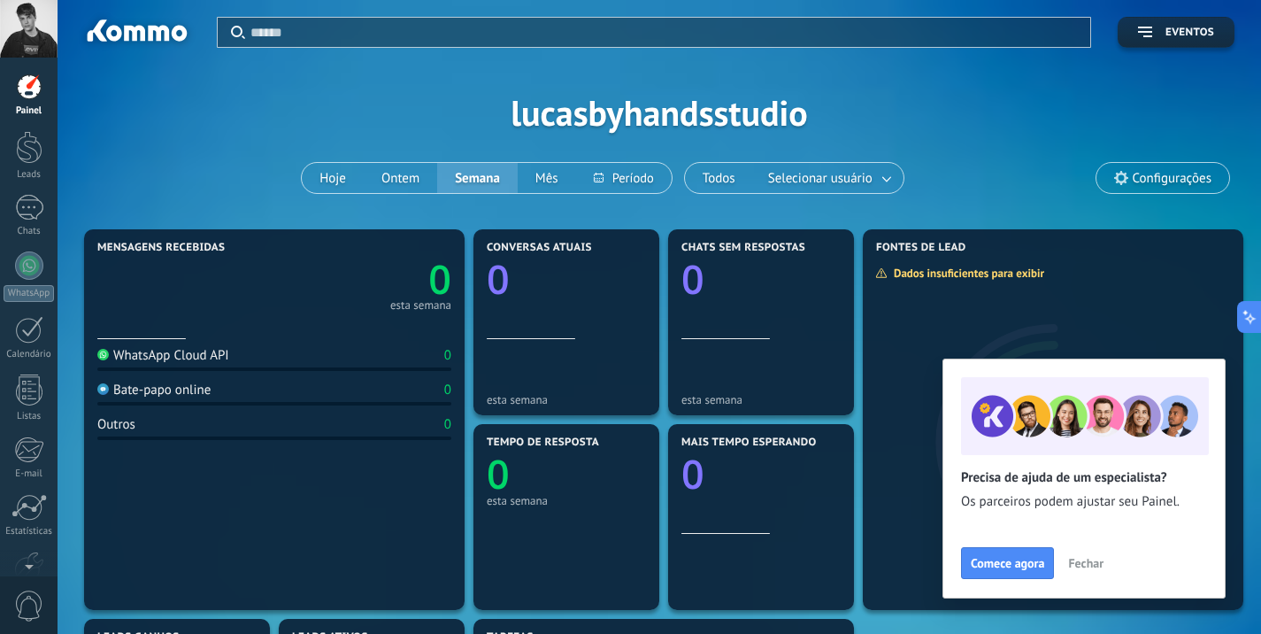
click at [1089, 564] on span "Fechar" at bounding box center [1085, 563] width 35 height 12
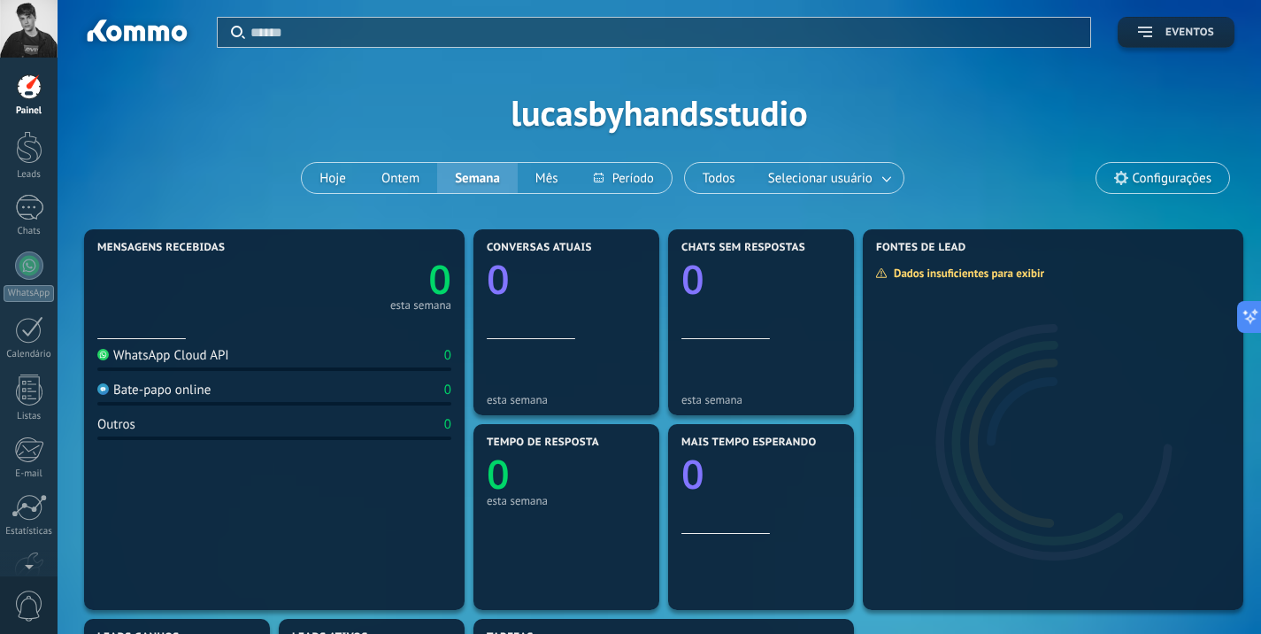
click at [1186, 30] on span "Eventos" at bounding box center [1189, 33] width 49 height 12
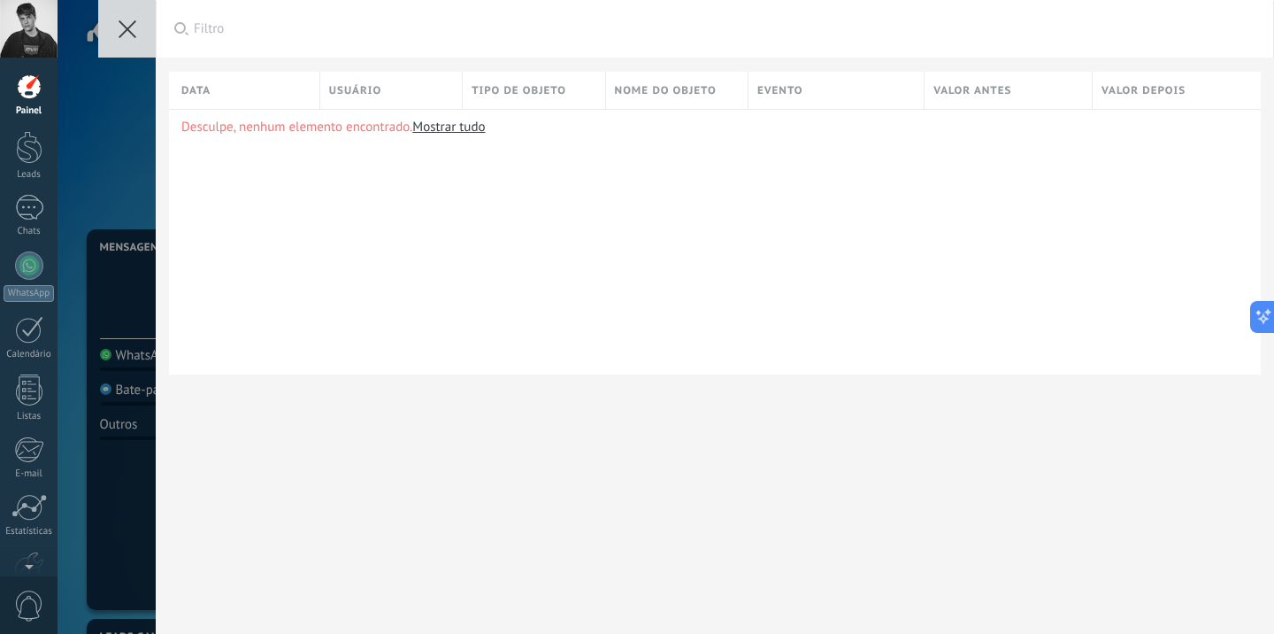
click at [117, 11] on button at bounding box center [127, 29] width 58 height 58
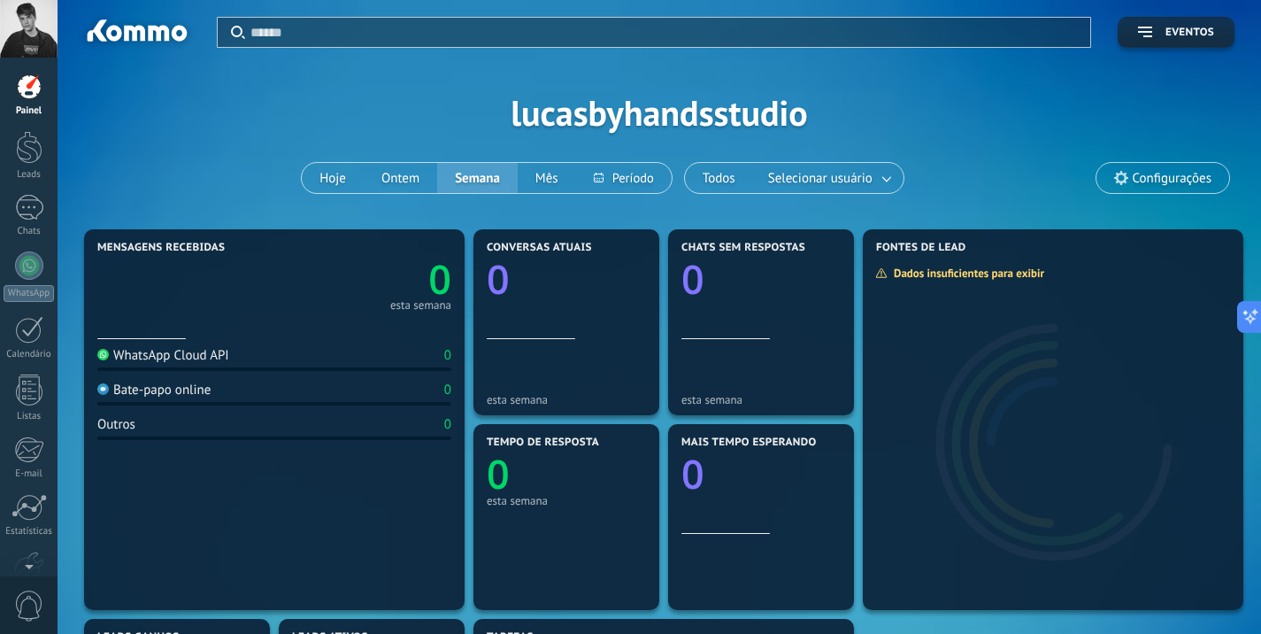
click at [32, 126] on div "Painel Leads Chats WhatsApp Clientes" at bounding box center [29, 375] width 58 height 605
click at [32, 153] on div at bounding box center [29, 147] width 27 height 33
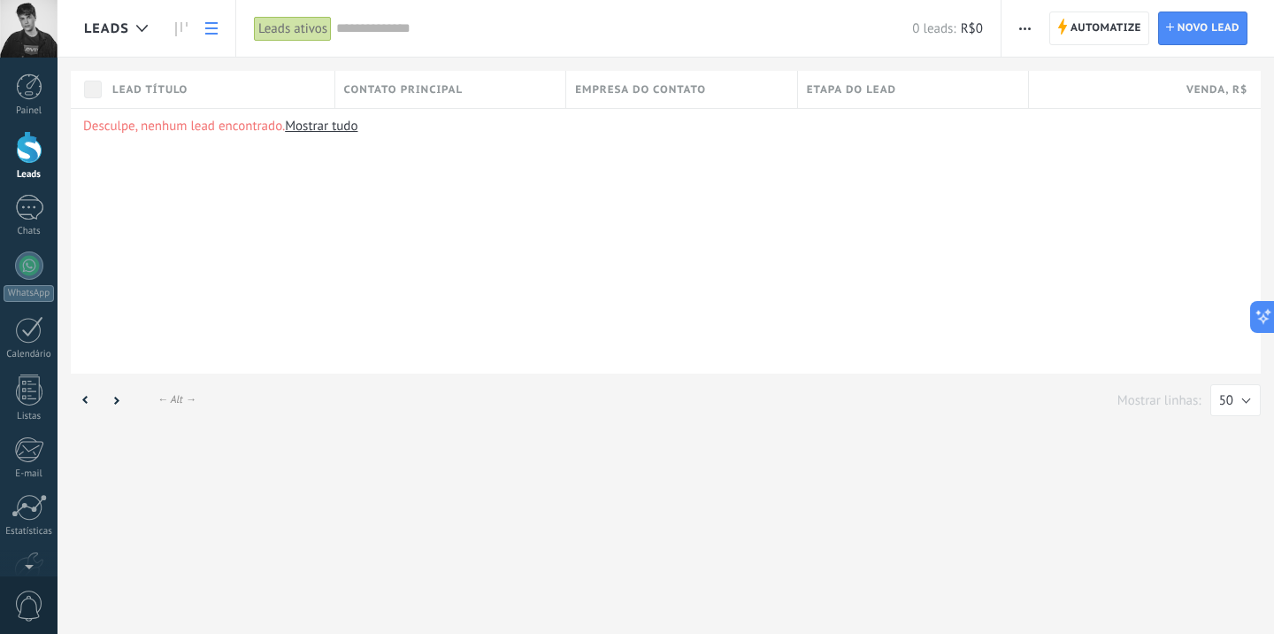
click at [125, 25] on span "Leads" at bounding box center [106, 28] width 45 height 17
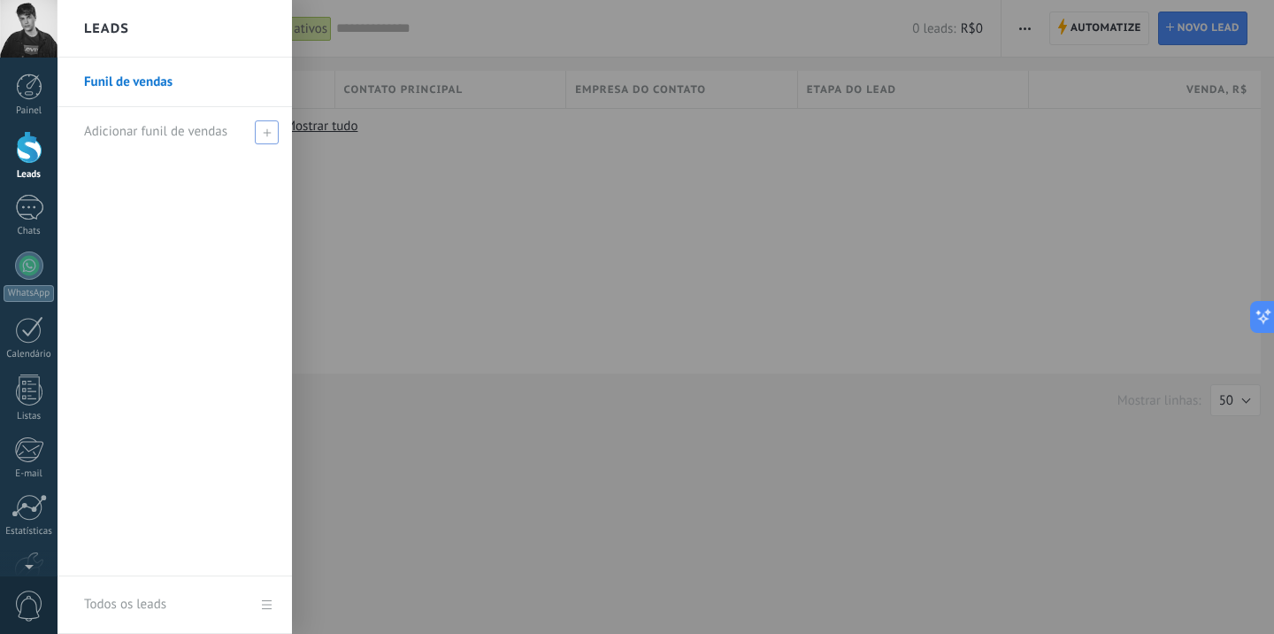
click at [252, 126] on div "Adicionar funil de vendas" at bounding box center [179, 131] width 190 height 49
click at [189, 130] on input "text" at bounding box center [167, 132] width 166 height 28
type input "**********"
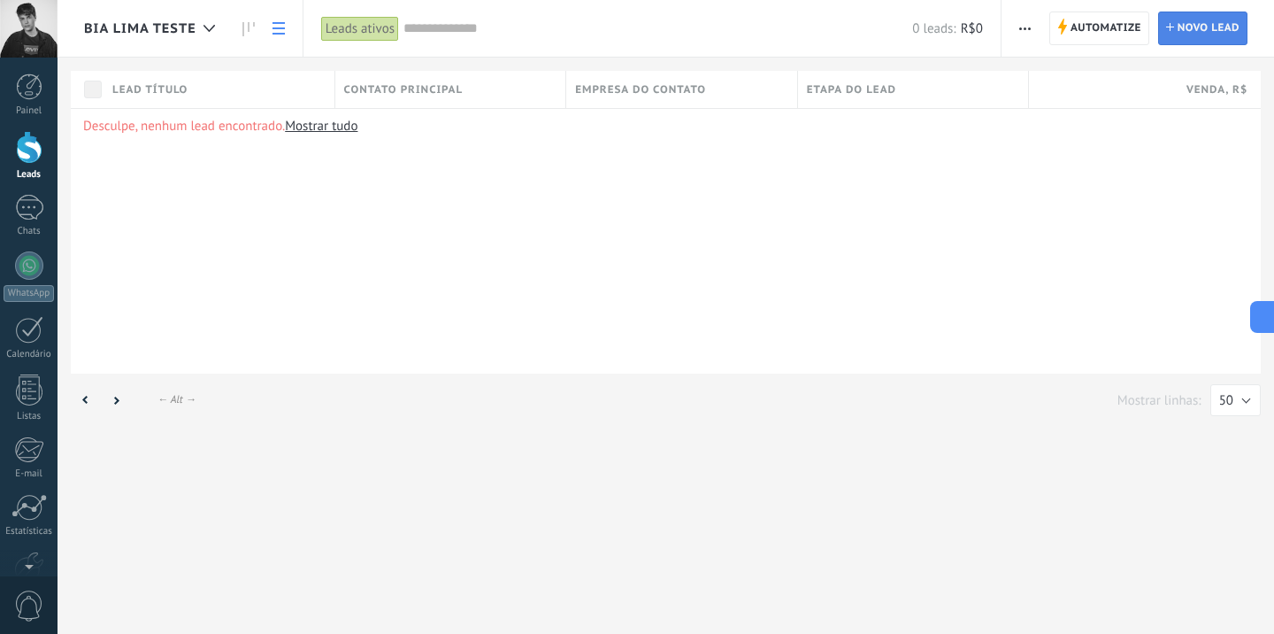
click at [1198, 39] on span "Novo lead" at bounding box center [1209, 28] width 62 height 32
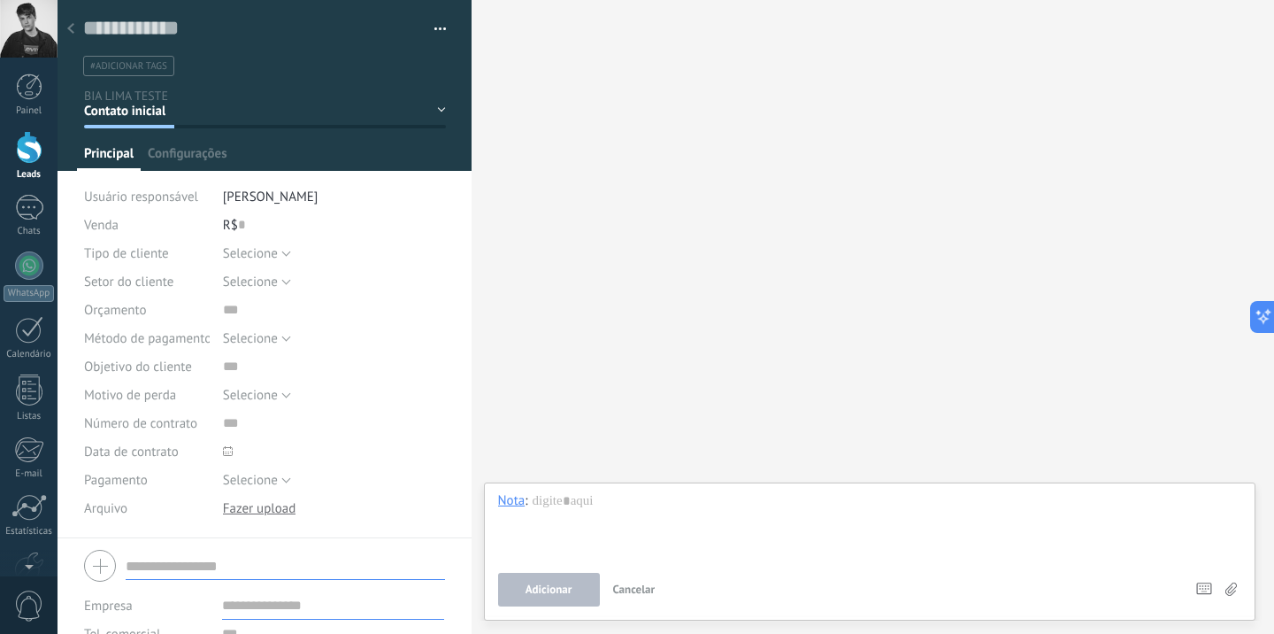
click at [528, 174] on div "Buscar Carregar mais Participantes: 0 Adicionar membro Bots: 0" at bounding box center [873, 317] width 803 height 634
click at [69, 35] on div at bounding box center [70, 29] width 25 height 35
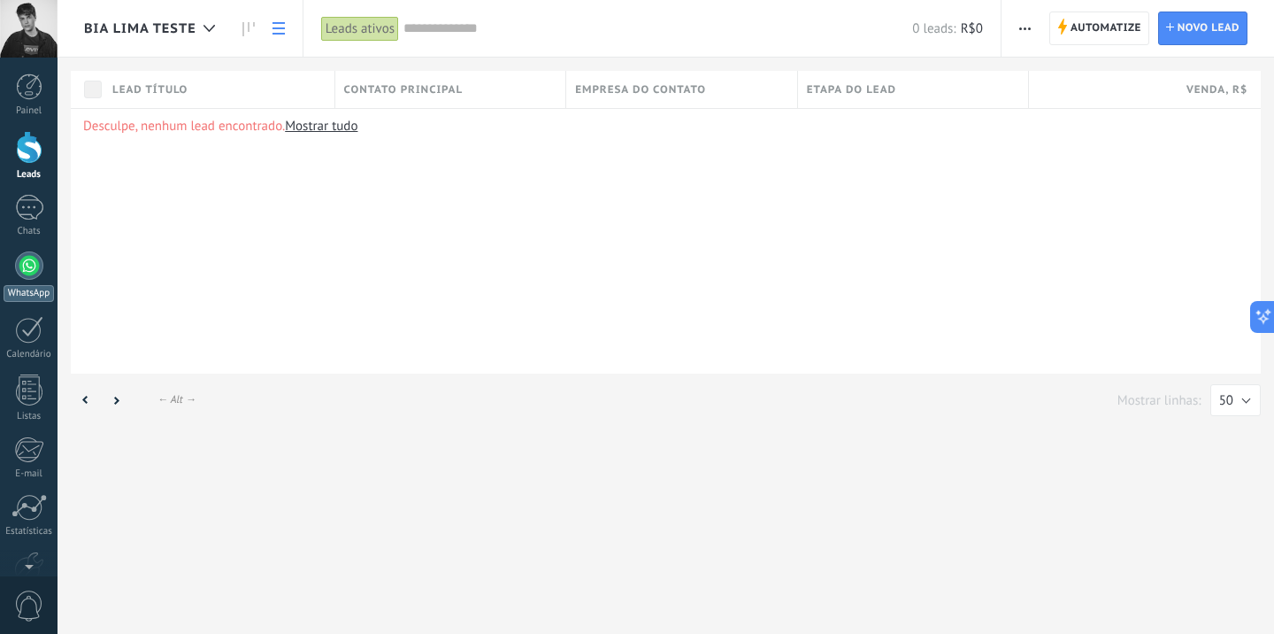
click at [26, 271] on div at bounding box center [29, 265] width 28 height 28
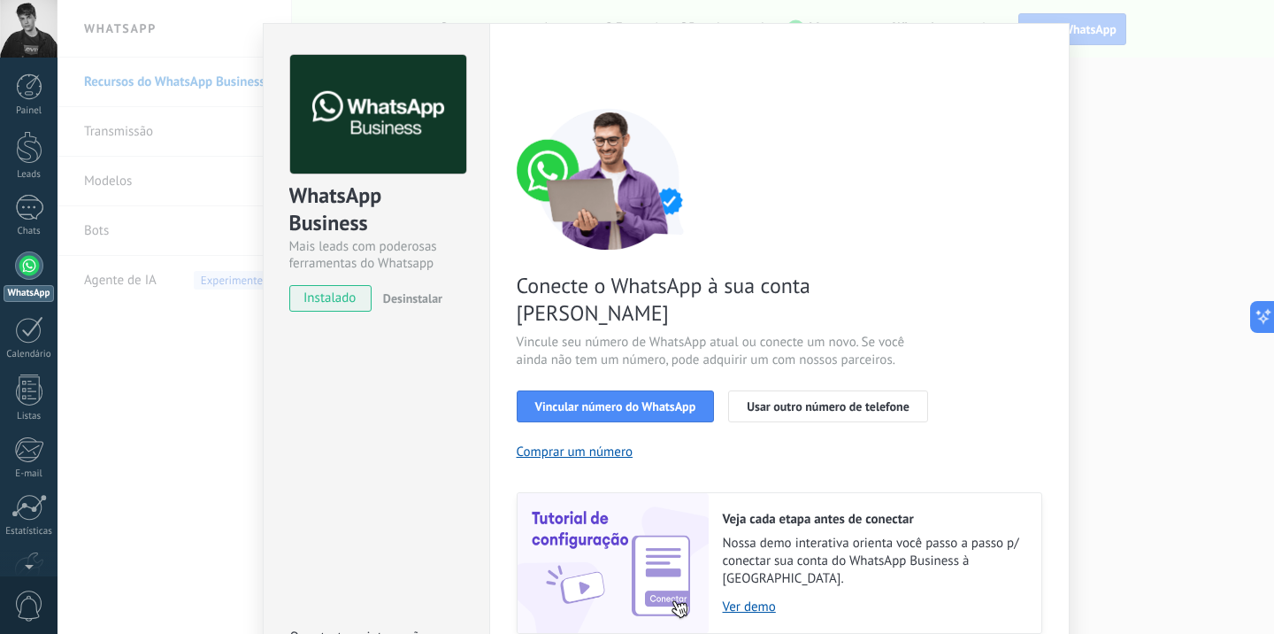
scroll to position [37, 0]
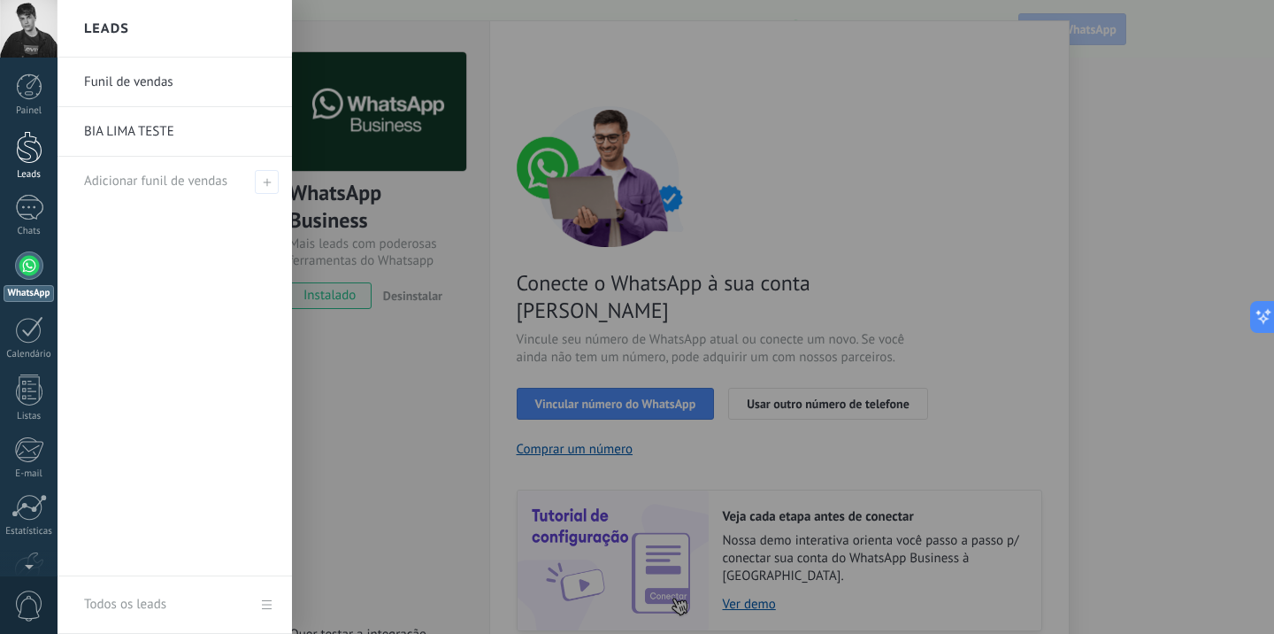
click at [35, 131] on div at bounding box center [29, 147] width 27 height 33
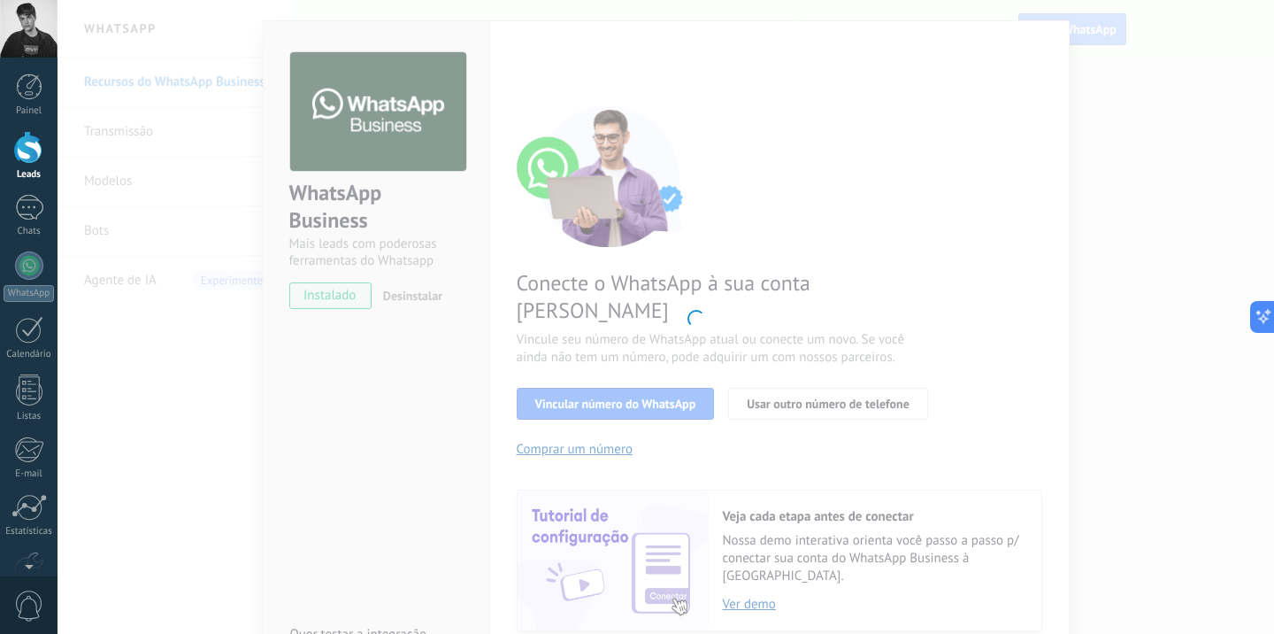
click at [234, 148] on div "WhatsApp Business Mais leads com poderosas ferramentas do Whatsapp instalado De…" at bounding box center [666, 317] width 1217 height 634
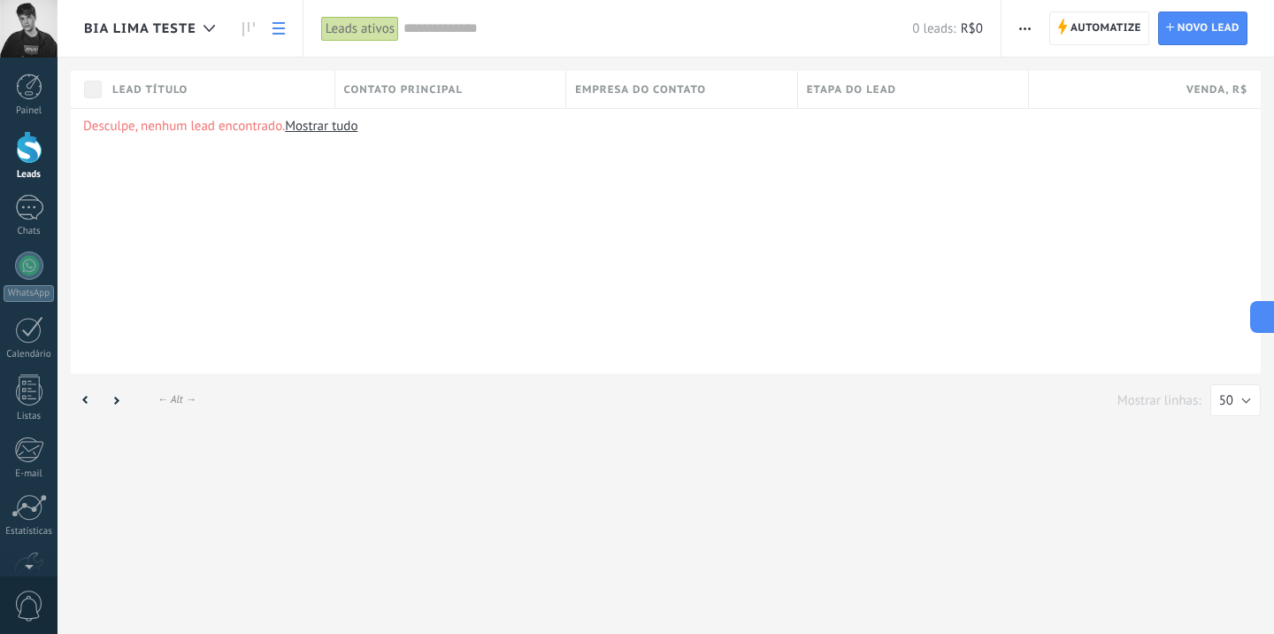
click at [415, 222] on div "Desculpe, nenhum lead encontrado. Mostrar tudo" at bounding box center [666, 240] width 1190 height 265
click at [205, 247] on div "Desculpe, nenhum lead encontrado. Mostrar tudo" at bounding box center [666, 240] width 1190 height 265
click at [1061, 27] on use at bounding box center [1062, 27] width 9 height 16
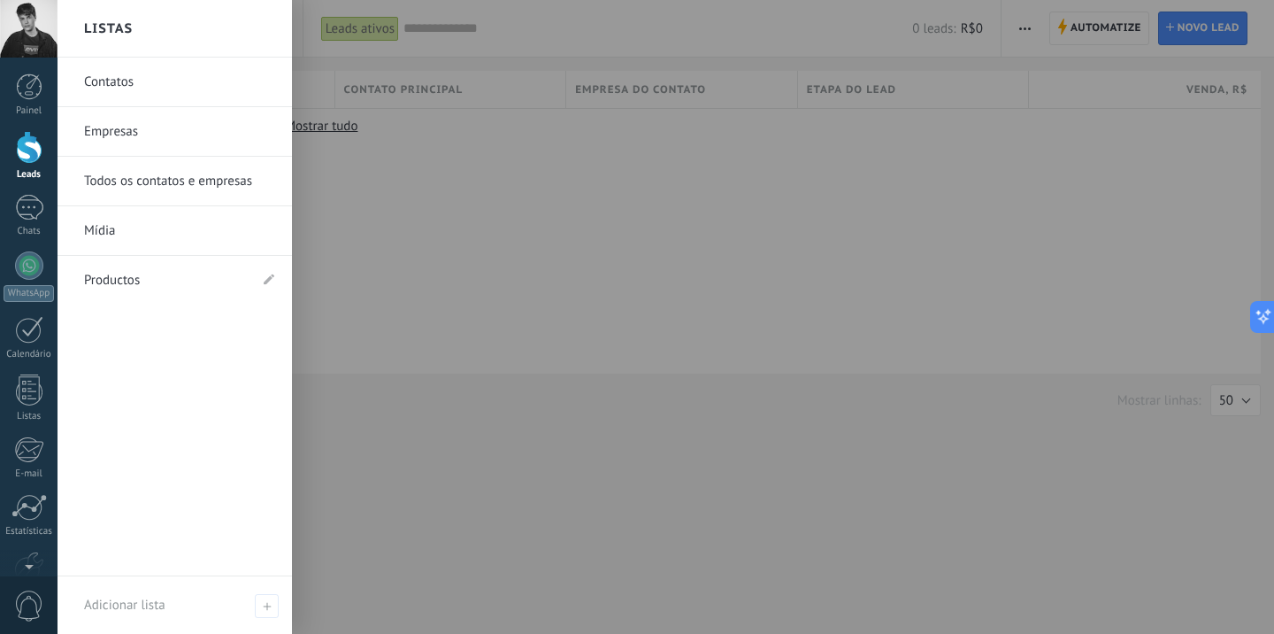
click at [21, 611] on span "0" at bounding box center [29, 605] width 30 height 31
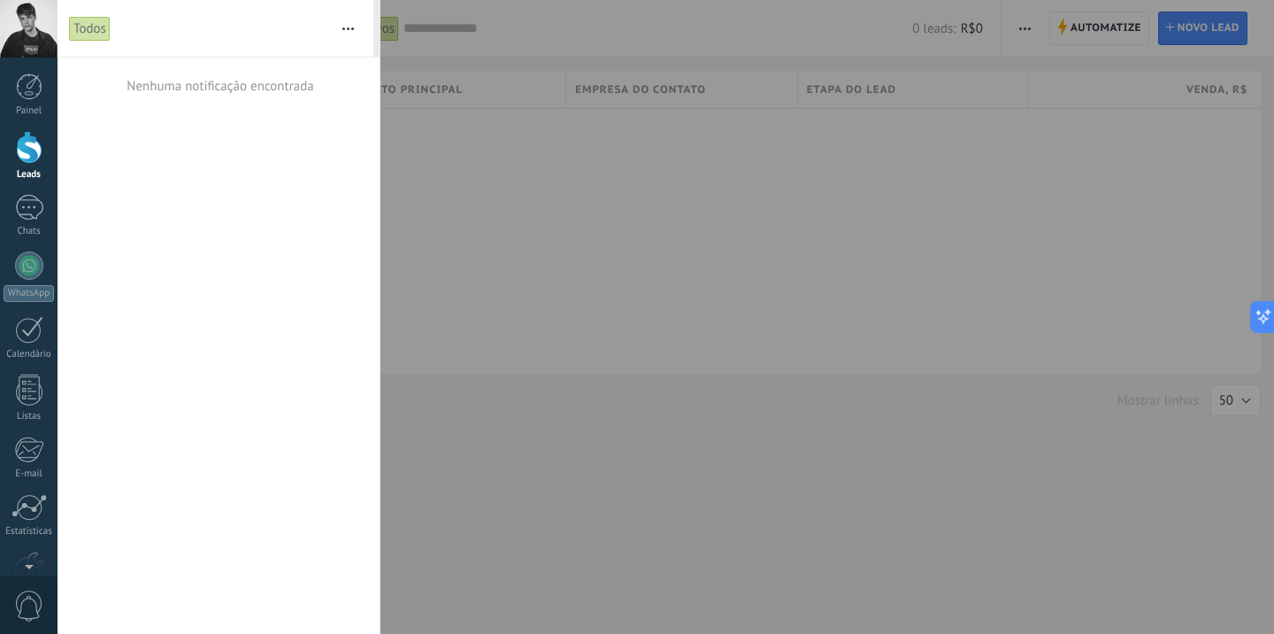
click at [631, 423] on div at bounding box center [637, 317] width 1274 height 634
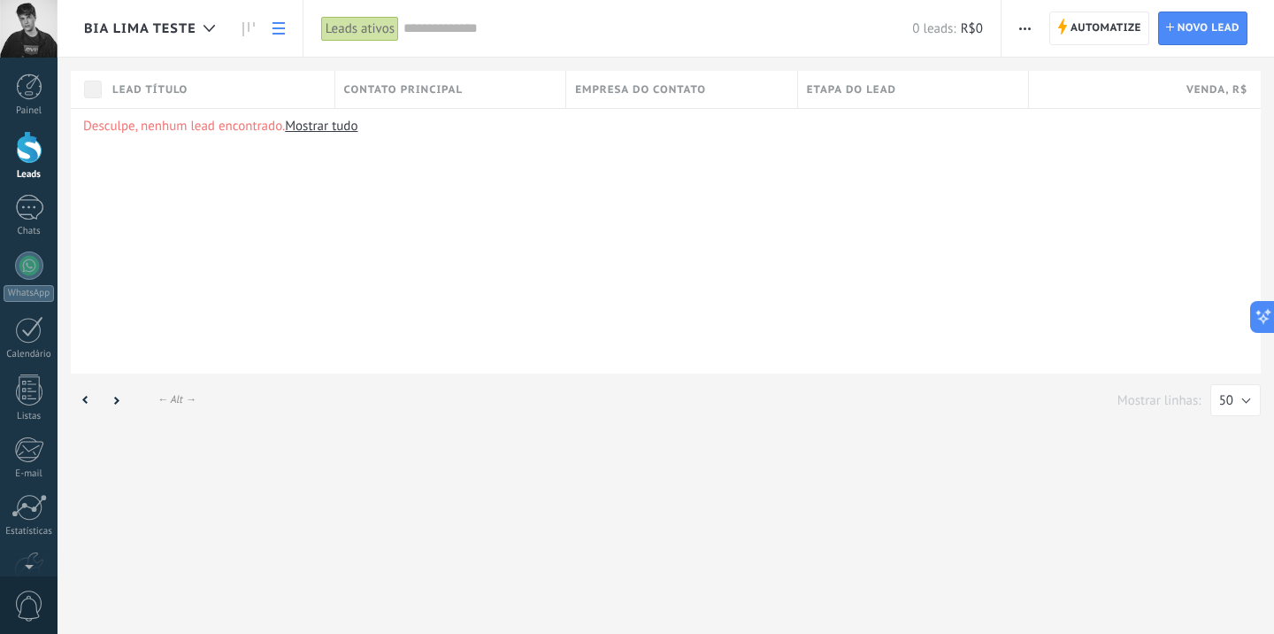
click at [1024, 27] on icon "button" at bounding box center [1025, 28] width 12 height 3
click at [22, 260] on div at bounding box center [29, 265] width 28 height 28
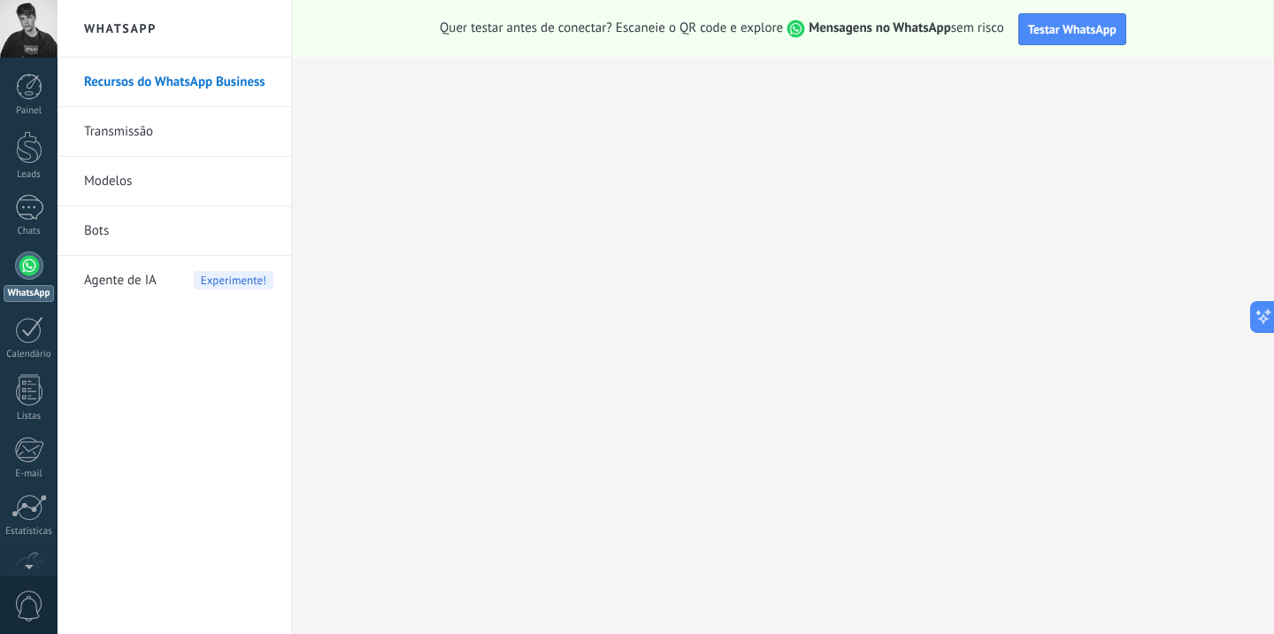
click at [212, 277] on span "Experimente!" at bounding box center [234, 280] width 80 height 19
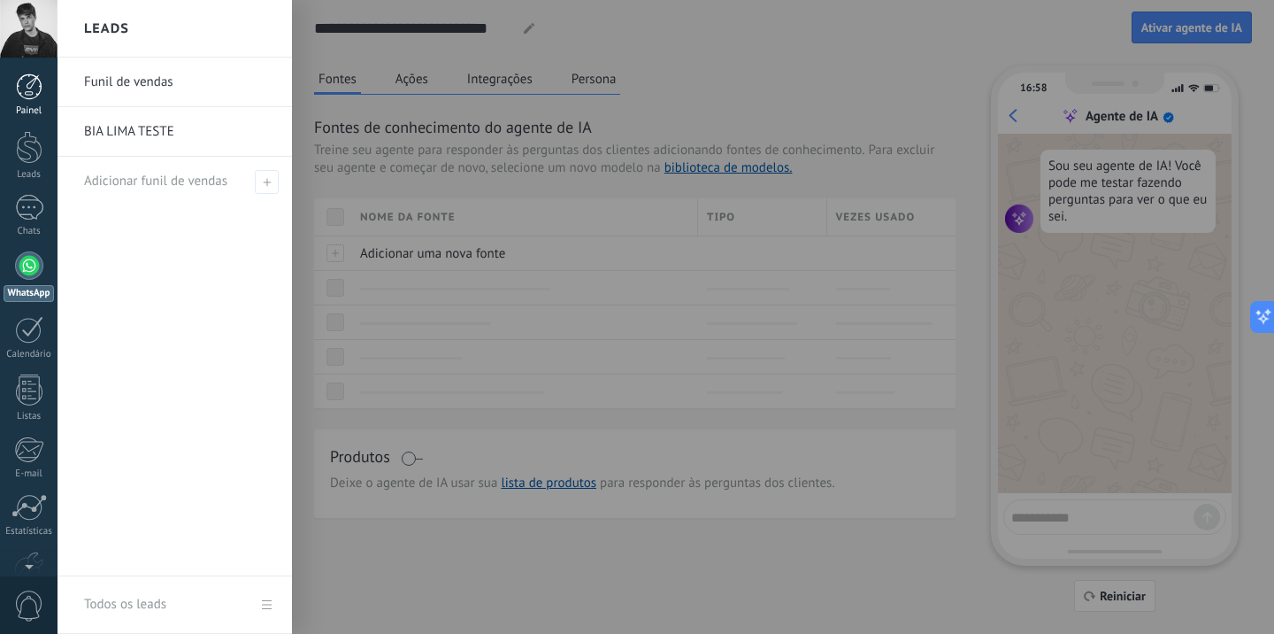
click at [33, 87] on div at bounding box center [29, 86] width 27 height 27
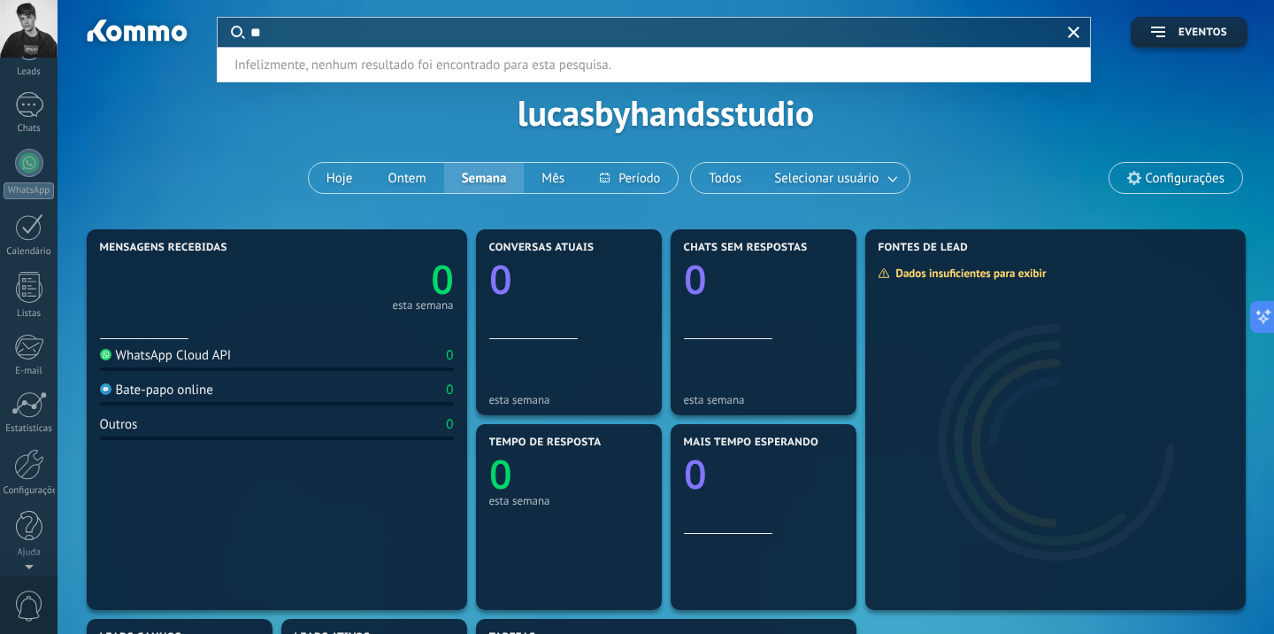
type input "*"
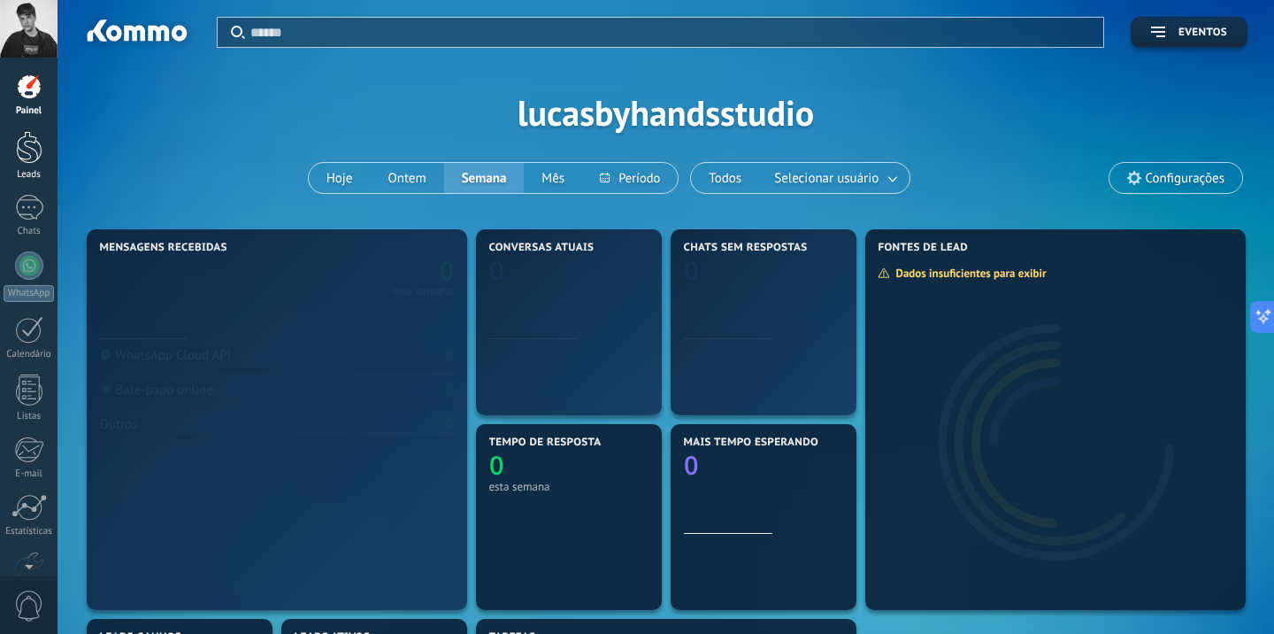
click at [20, 160] on div at bounding box center [29, 147] width 27 height 33
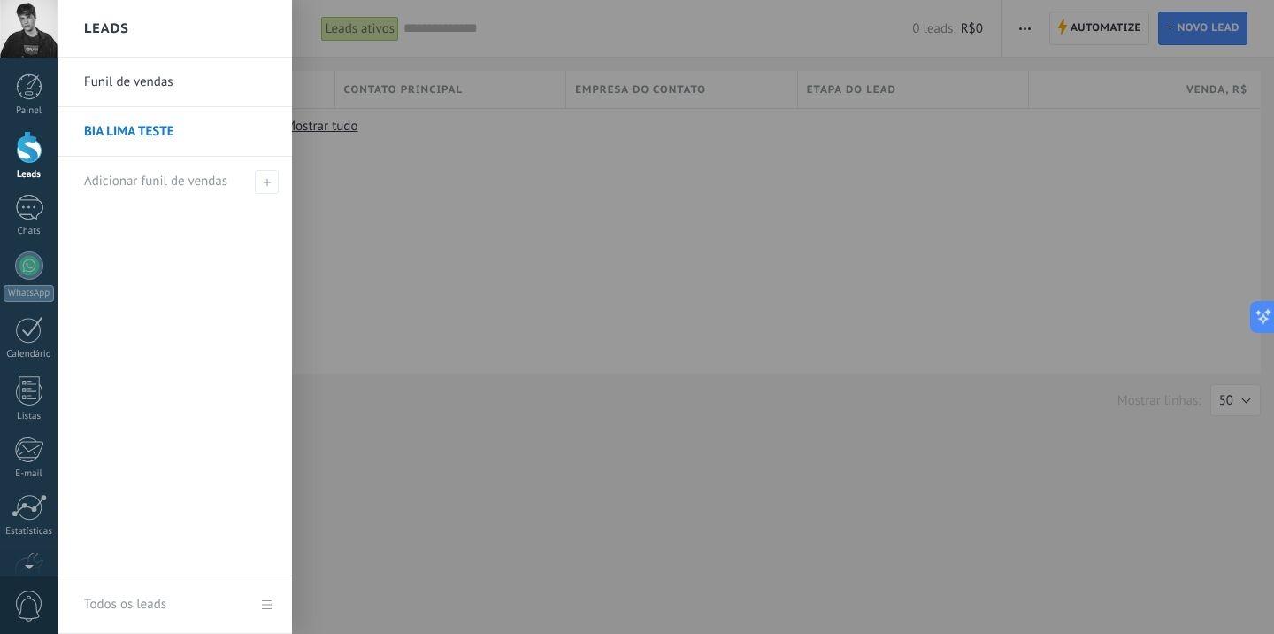
click at [145, 125] on link "BIA LIMA TESTE" at bounding box center [179, 132] width 190 height 50
click at [44, 381] on link "Listas" at bounding box center [29, 398] width 58 height 48
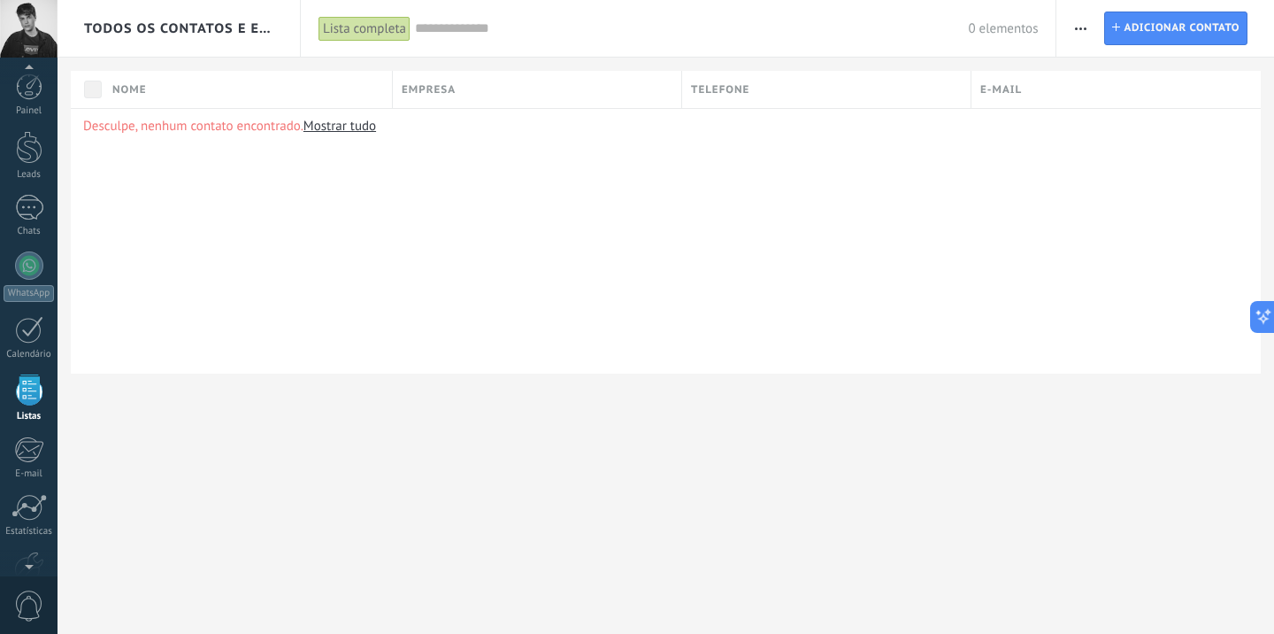
scroll to position [46, 0]
